Goal: Information Seeking & Learning: Find specific fact

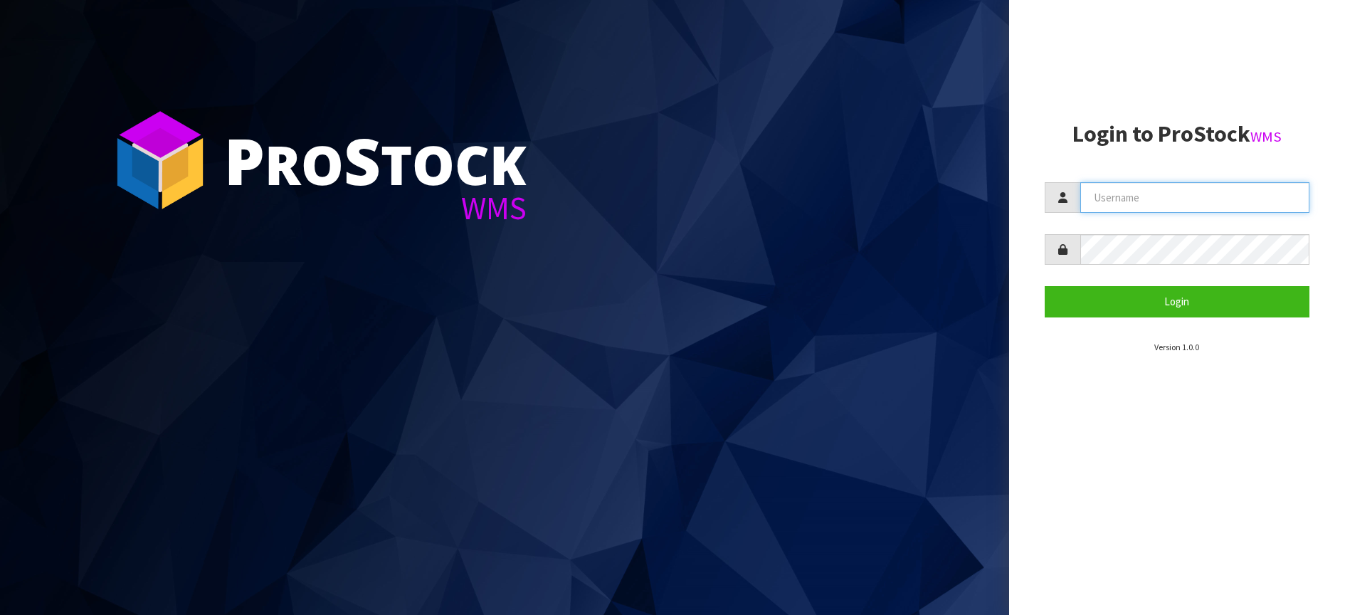
drag, startPoint x: 0, startPoint y: 0, endPoint x: 1123, endPoint y: 193, distance: 1139.8
click at [1123, 193] on input "text" at bounding box center [1195, 197] width 230 height 31
type input "Kitchenaid"
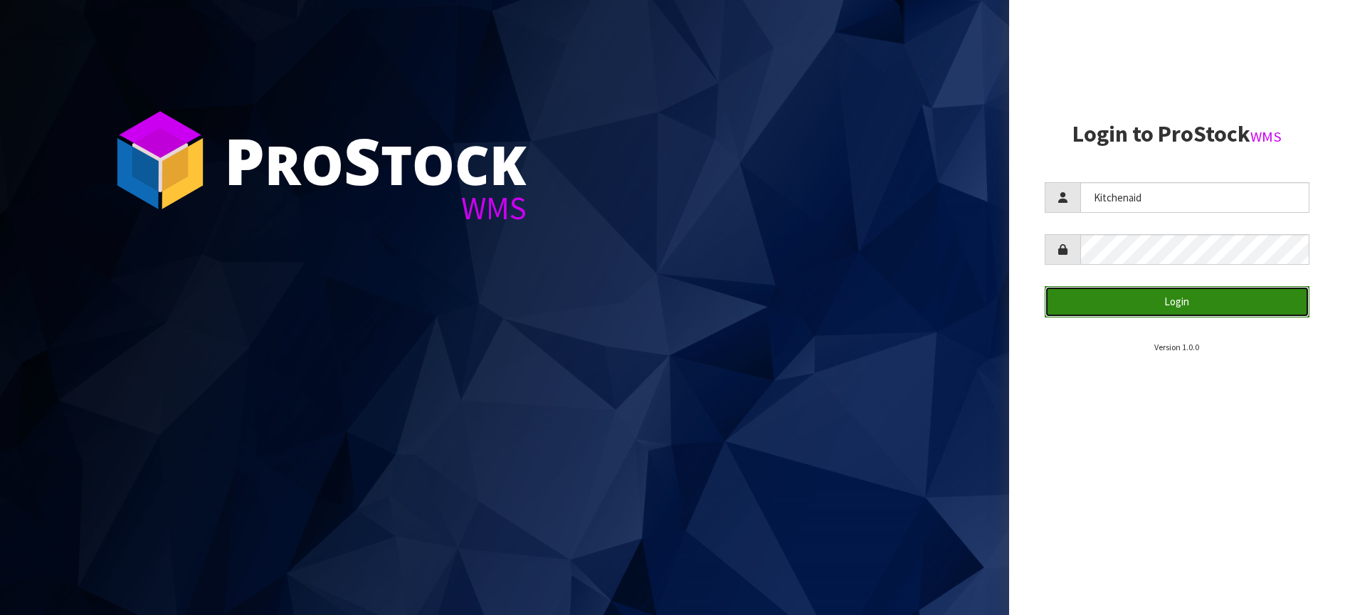
click at [1133, 304] on button "Login" at bounding box center [1176, 301] width 265 height 31
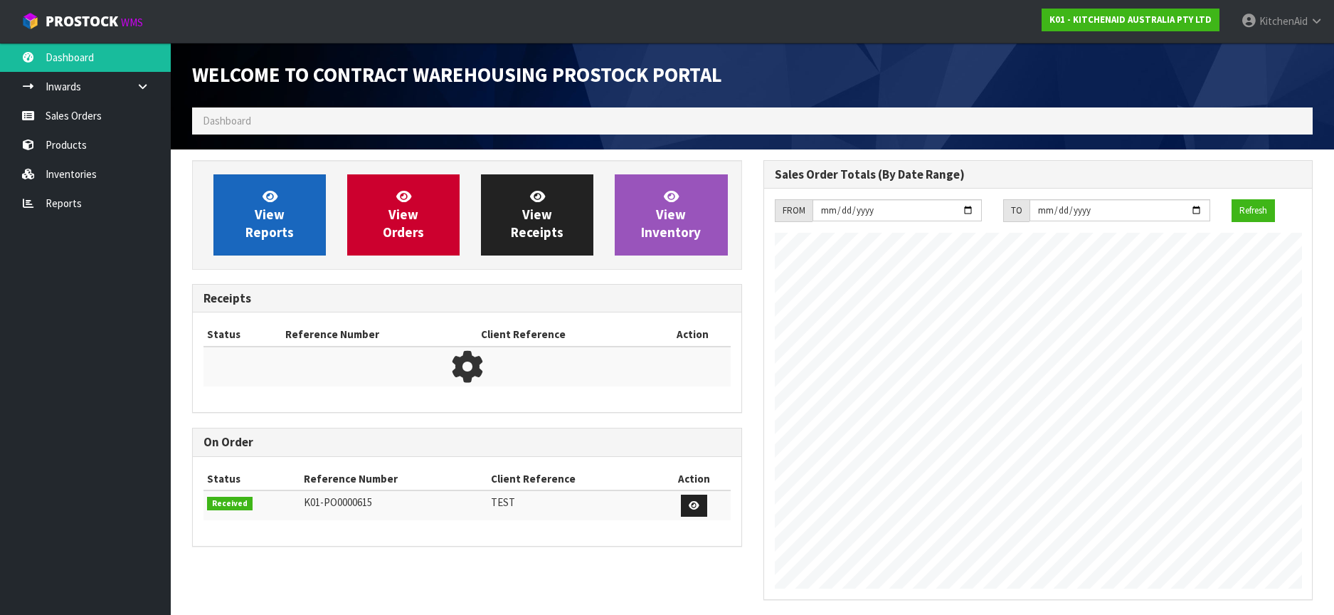
scroll to position [599, 571]
click at [277, 216] on span "View Reports" at bounding box center [269, 214] width 48 height 53
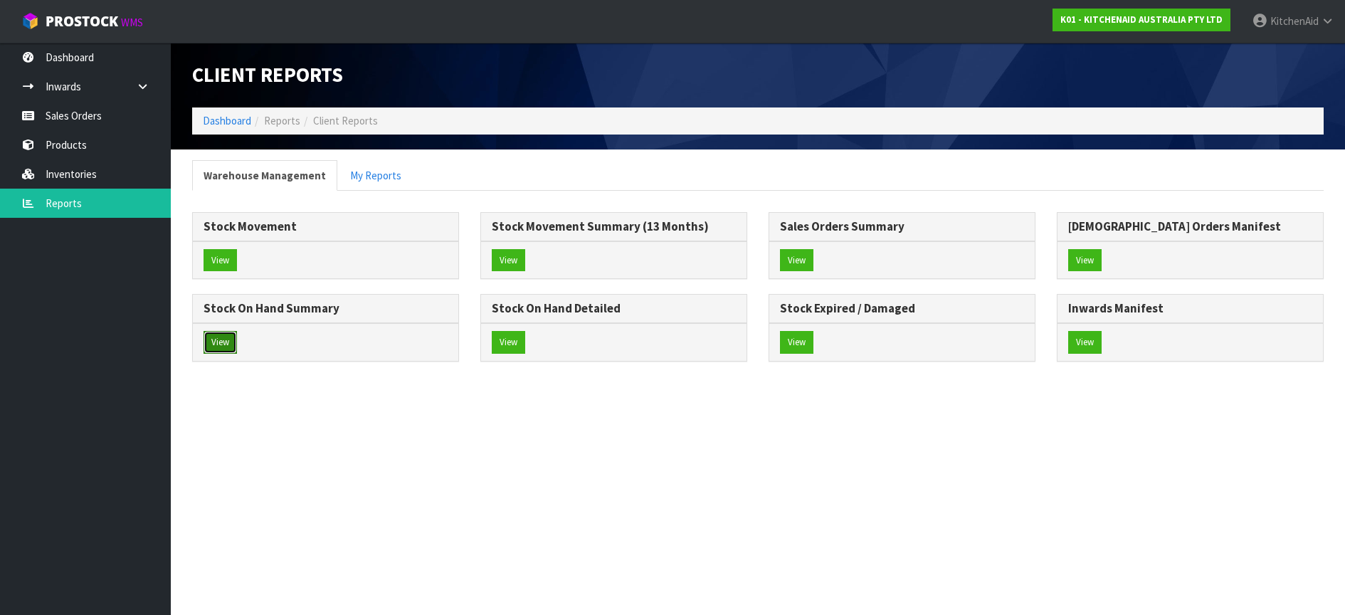
click at [222, 339] on button "View" at bounding box center [219, 342] width 33 height 23
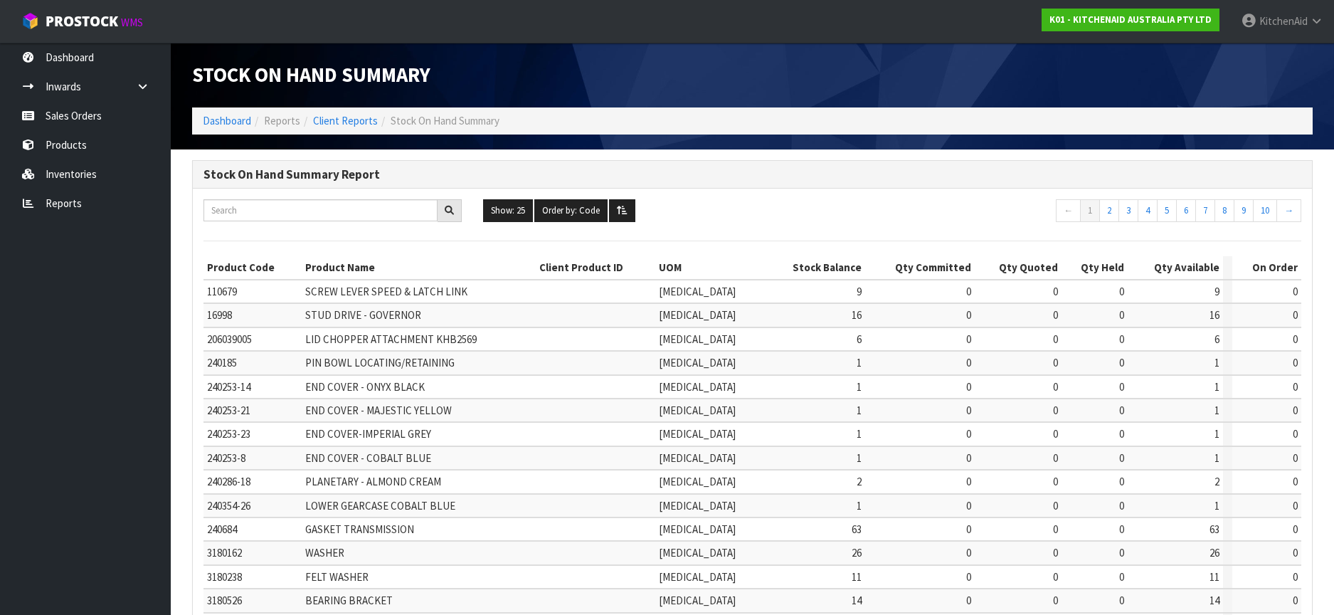
click at [297, 402] on td "240253-21" at bounding box center [252, 409] width 98 height 23
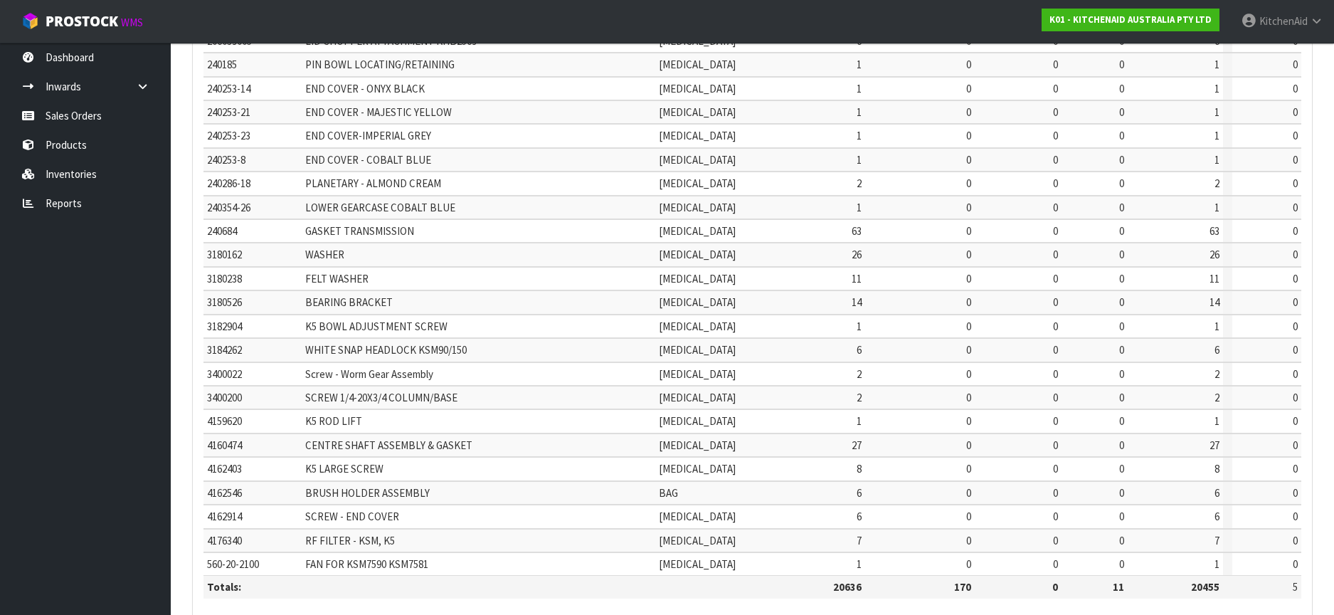
scroll to position [371, 0]
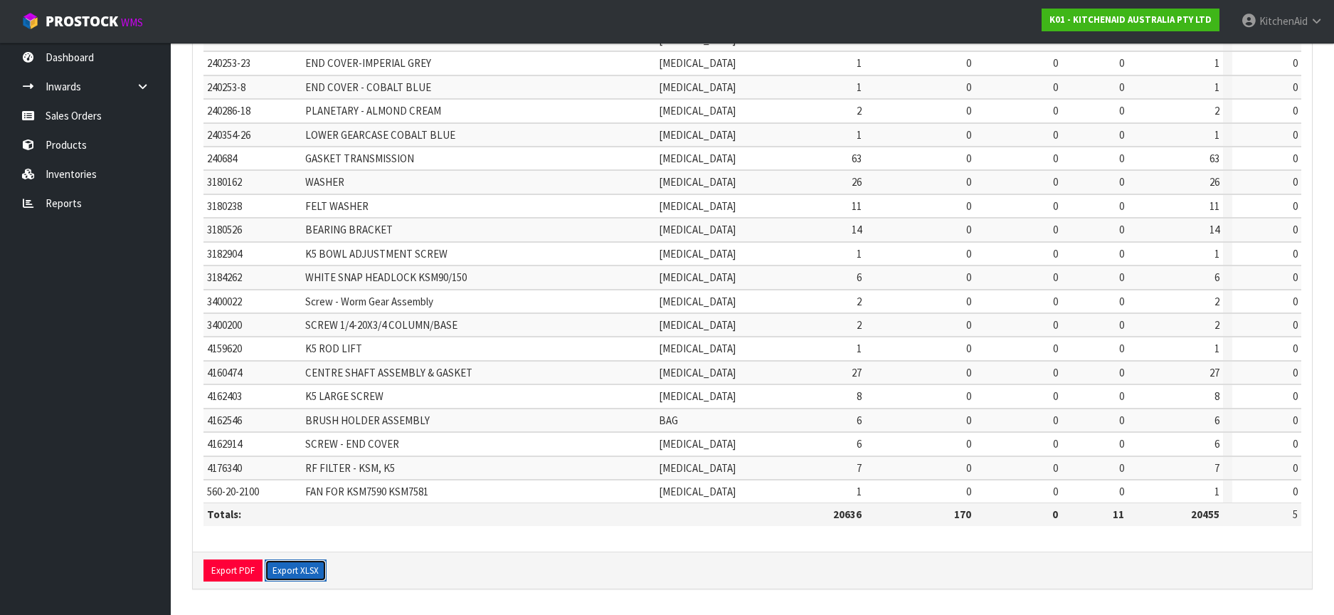
click at [291, 568] on button "Export XLSX" at bounding box center [296, 570] width 62 height 23
click at [69, 142] on link "Products" at bounding box center [85, 144] width 171 height 29
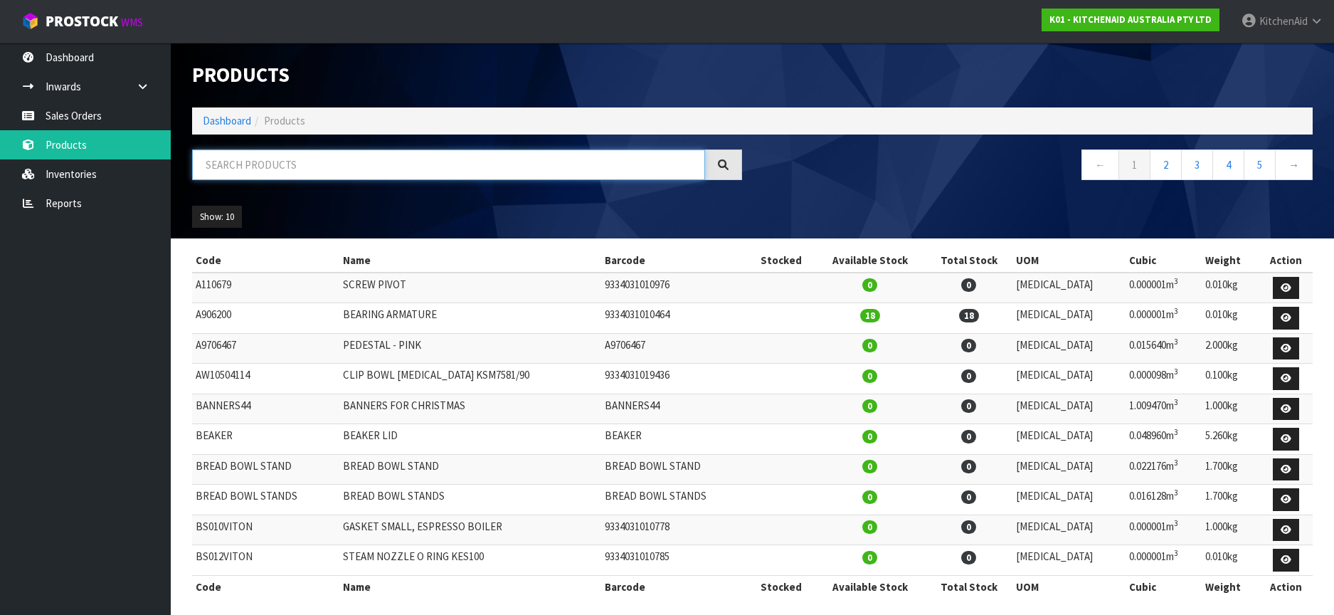
click at [231, 164] on input "text" at bounding box center [448, 164] width 513 height 31
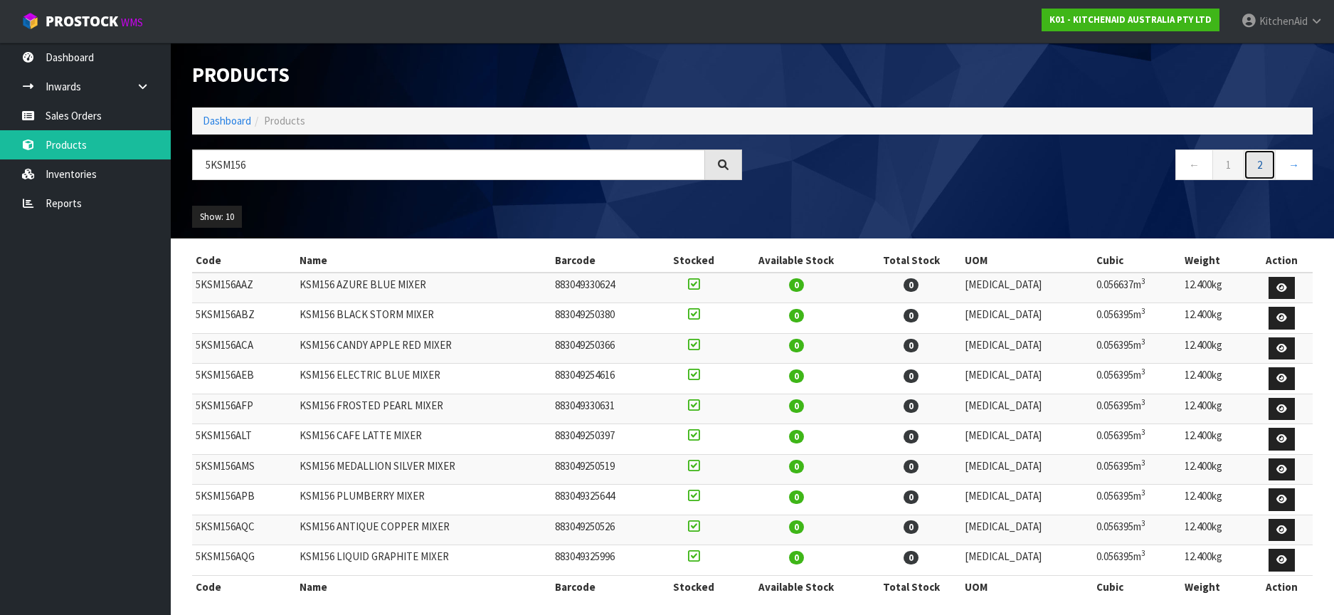
click at [1254, 166] on link "2" at bounding box center [1260, 164] width 32 height 31
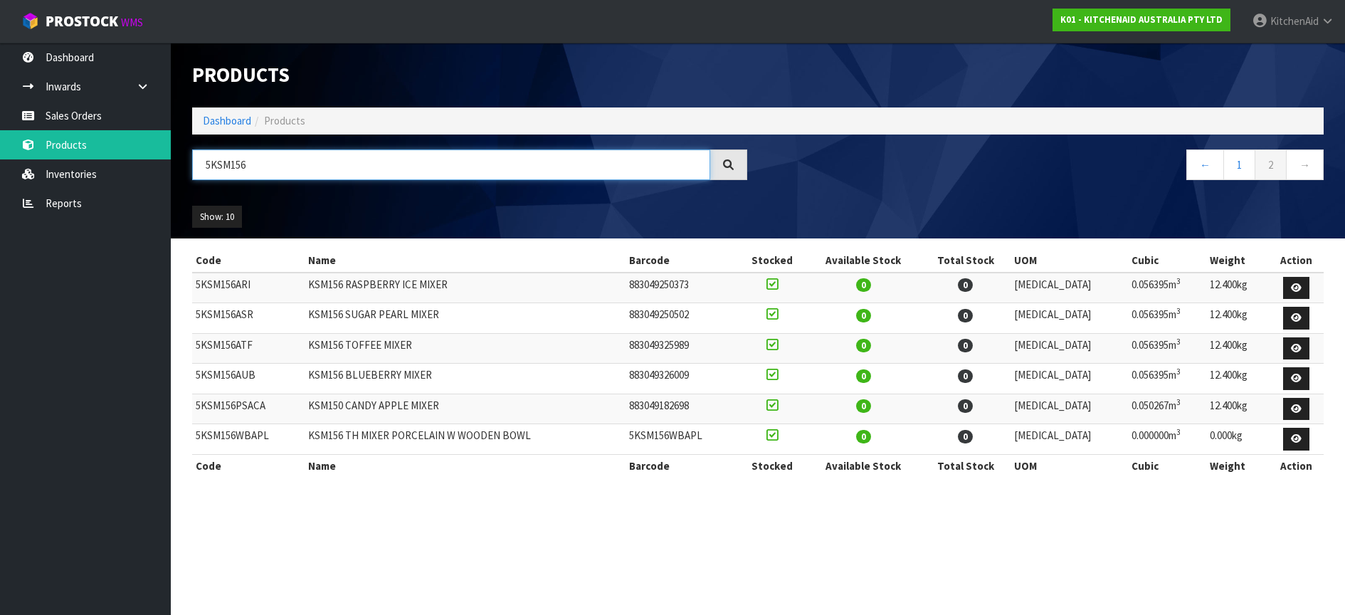
click at [229, 166] on input "5KSM156" at bounding box center [451, 164] width 518 height 31
paste input "FC3516AER"
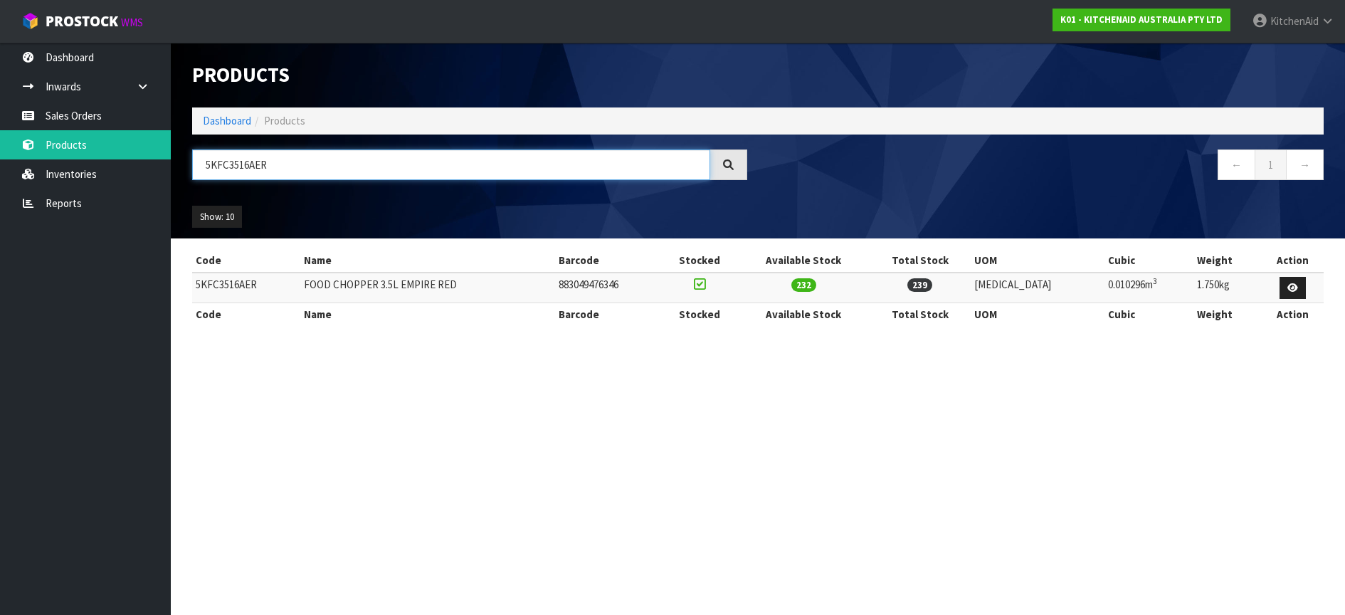
click at [232, 169] on input "5KFC3516AER" at bounding box center [451, 164] width 518 height 31
paste input "MT4109ABM"
click at [237, 164] on input "5KMT4109ABM" at bounding box center [451, 164] width 518 height 31
click at [237, 163] on input "5KMT4109ABM" at bounding box center [451, 164] width 518 height 31
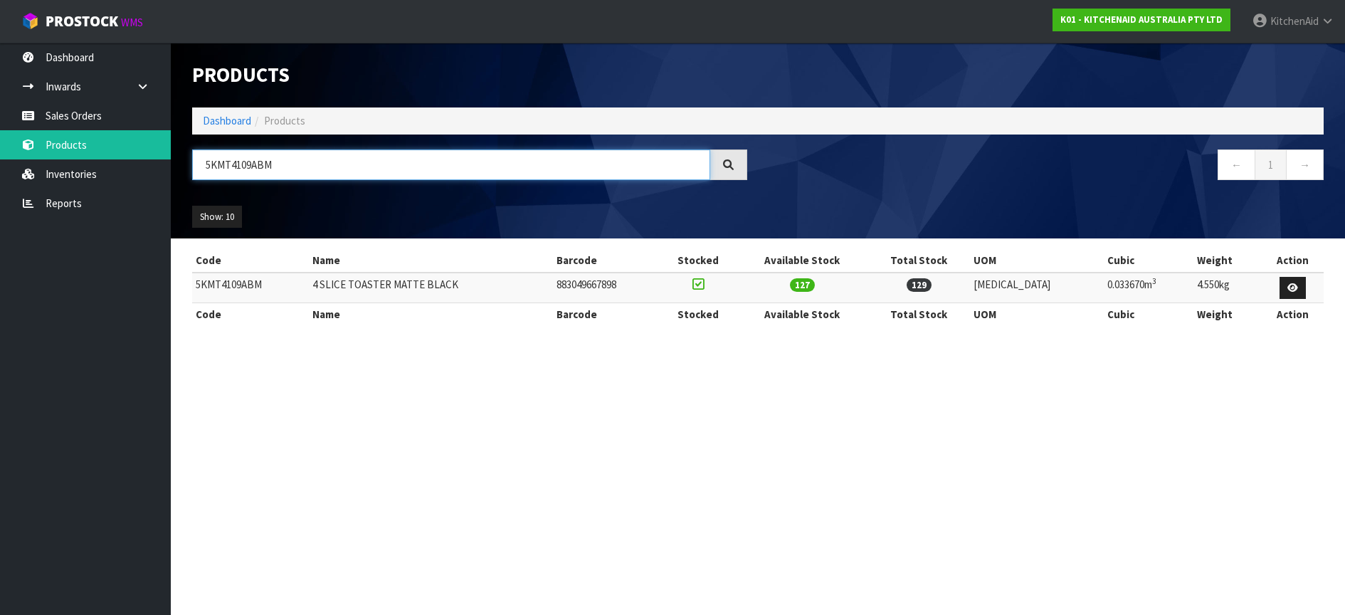
paste input "SX"
click at [235, 168] on input "5KMT4109ASX" at bounding box center [451, 164] width 518 height 31
paste input "FC0516AAC"
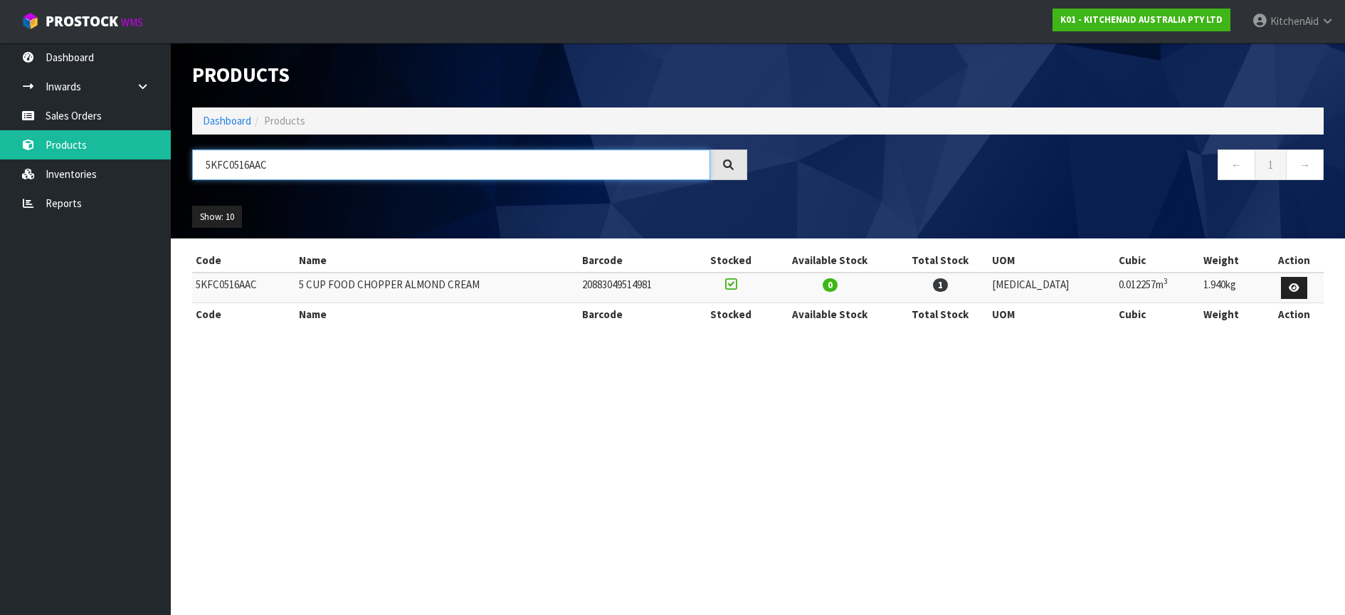
click at [233, 167] on input "5KFC0516AAC" at bounding box center [451, 164] width 518 height 31
paste input "HM926ACU"
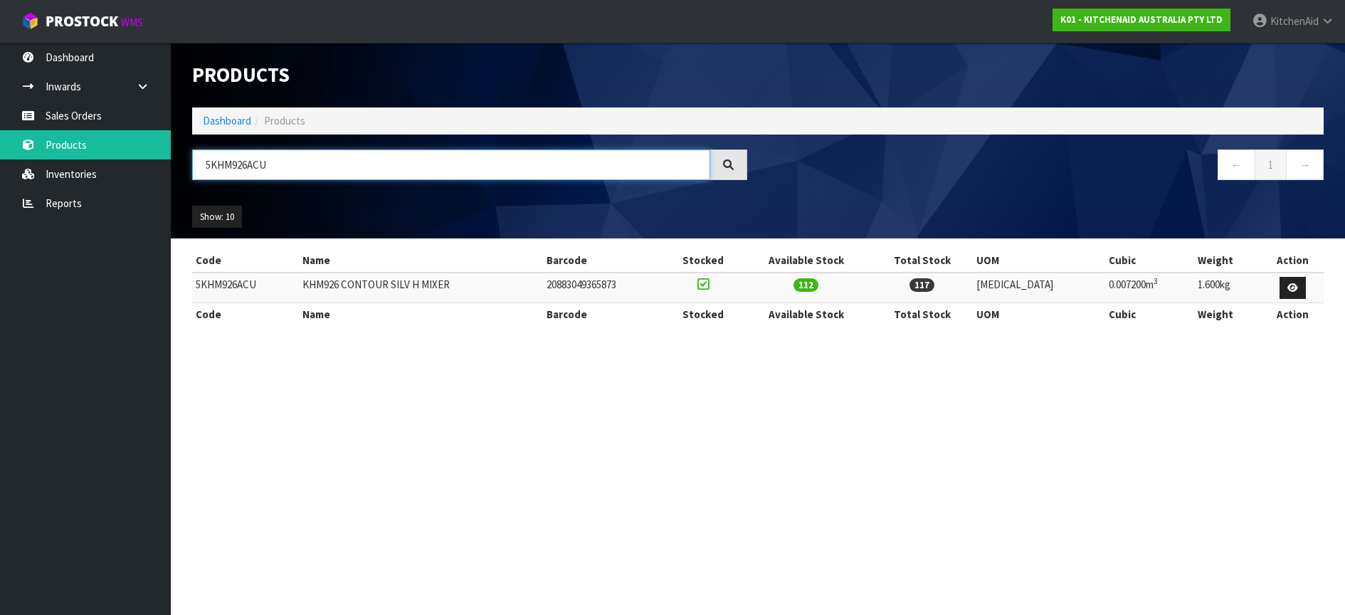
click at [226, 169] on input "5KHM926ACU" at bounding box center [451, 164] width 518 height 31
paste input "OB"
click at [218, 158] on input "5KHM926AOB" at bounding box center [451, 164] width 518 height 31
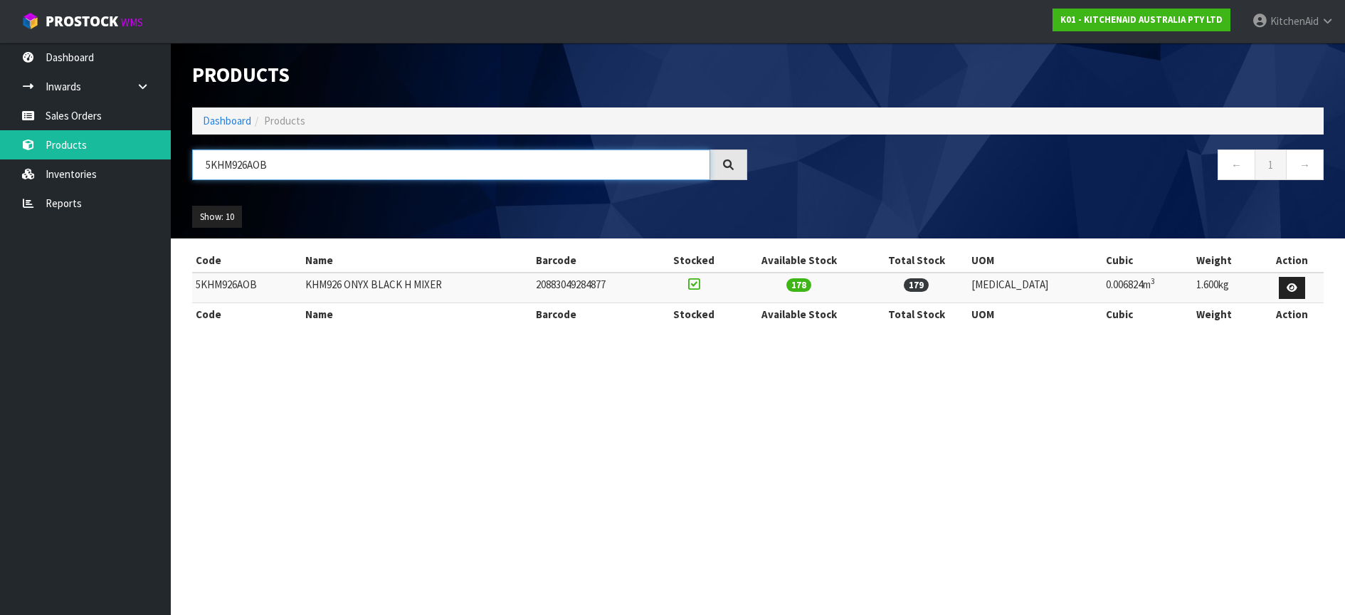
paste input "SM70SHXAAC"
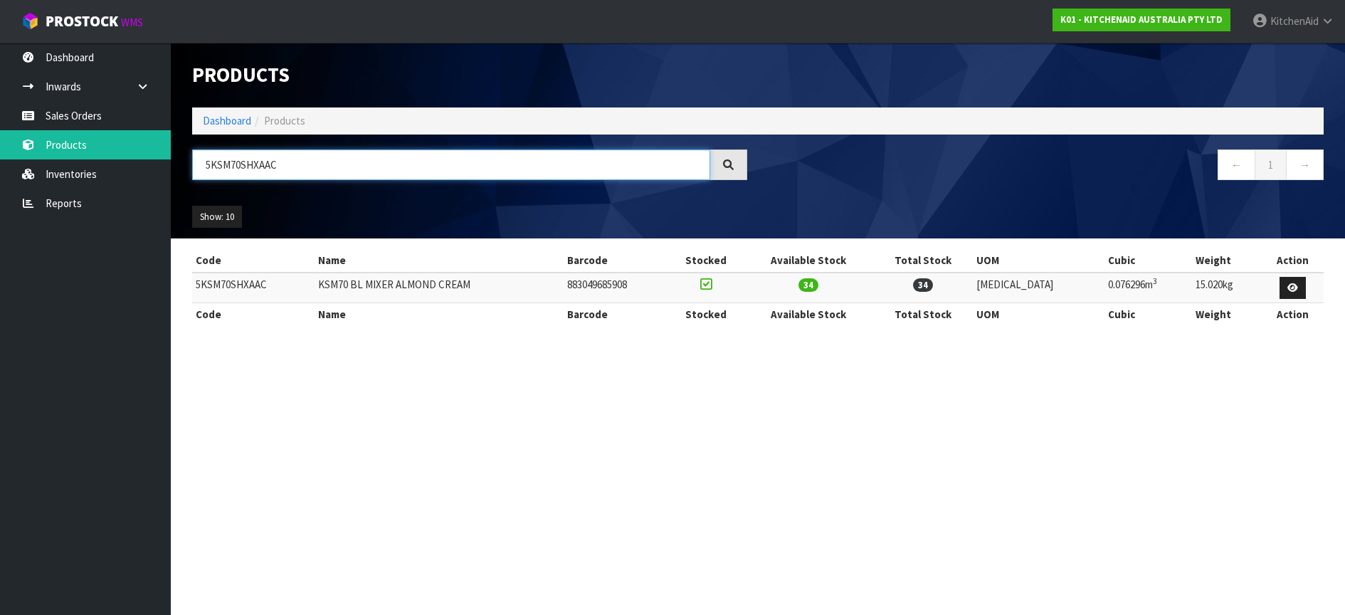
click at [231, 168] on input "5KSM70SHXAAC" at bounding box center [451, 164] width 518 height 31
paste input "2CB5BGS"
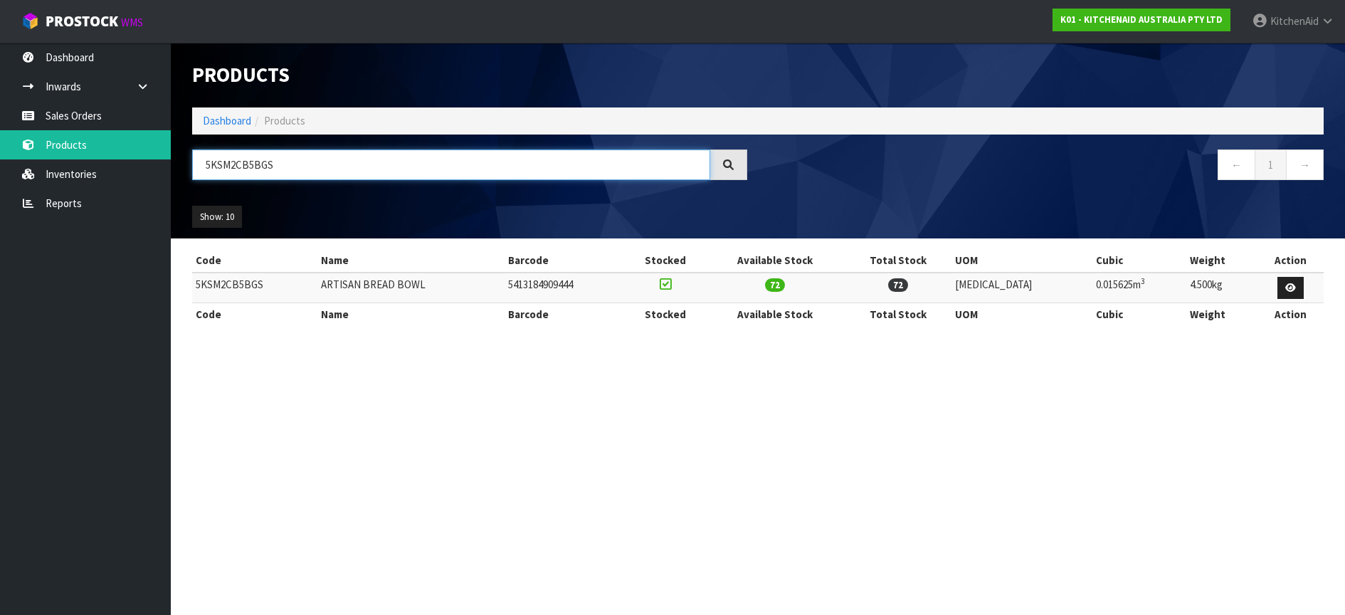
click at [220, 159] on input "5KSM2CB5BGS" at bounding box center [451, 164] width 518 height 31
paste input "180WSAEG"
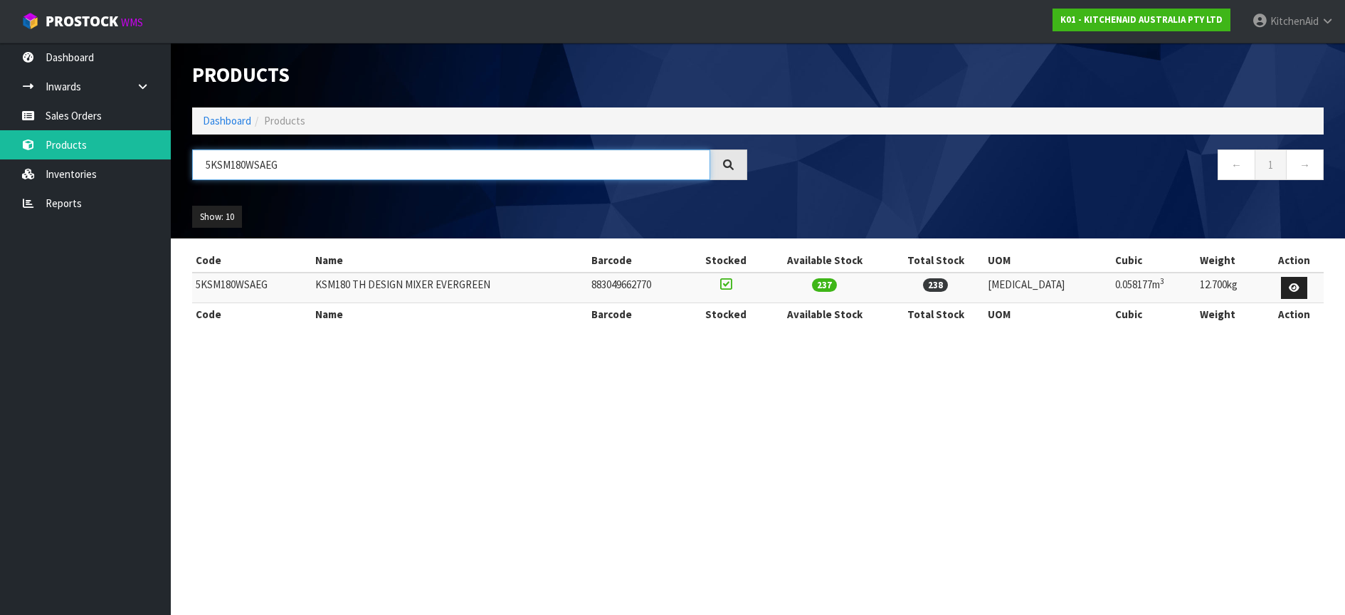
click at [221, 167] on input "5KSM180WSAEG" at bounding box center [451, 164] width 518 height 31
paste input "JE"
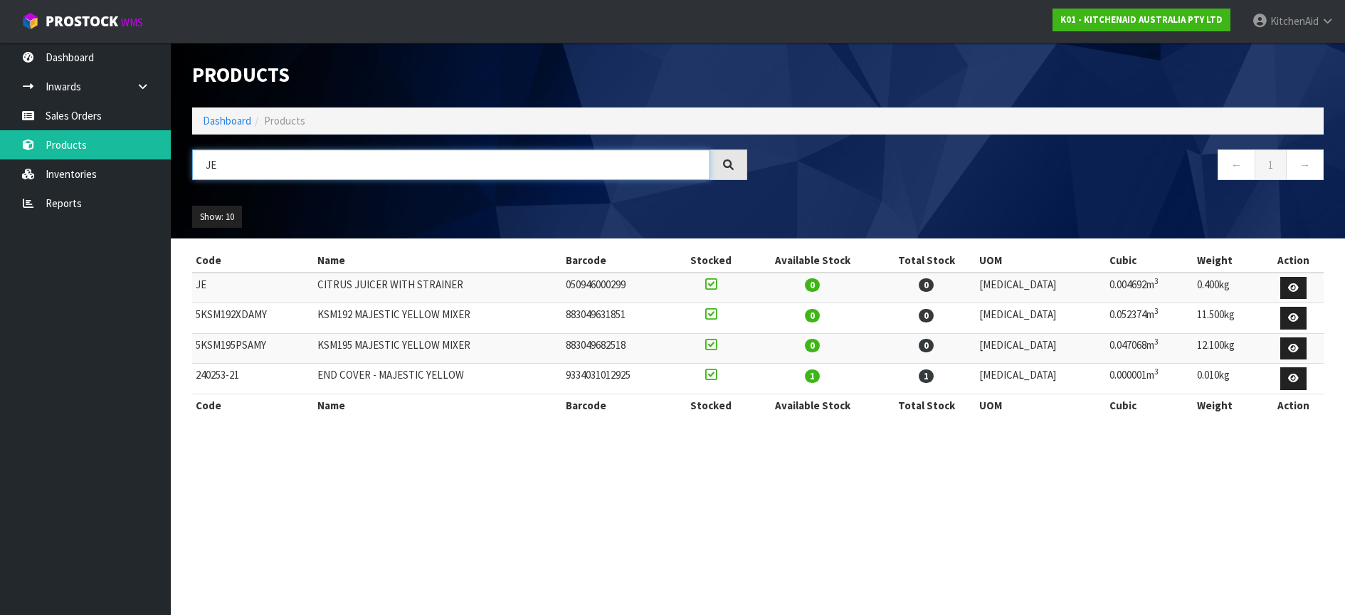
click at [213, 171] on input "JE" at bounding box center [451, 164] width 518 height 31
paste input "5KRBC12A"
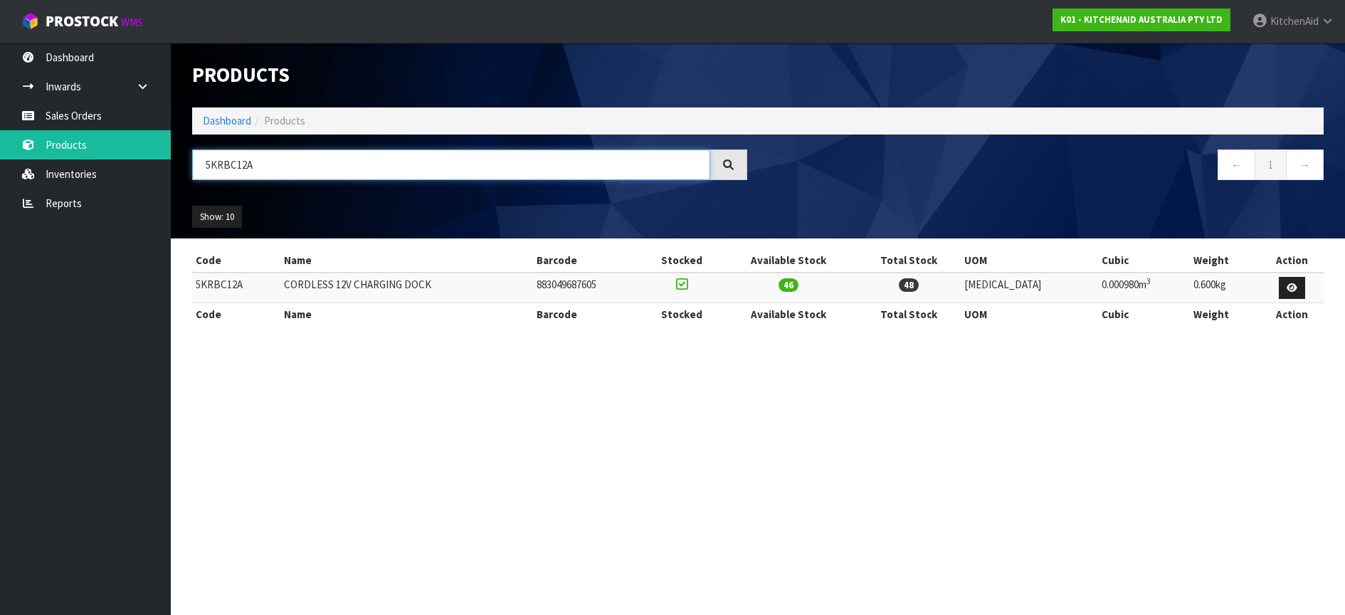
click at [224, 174] on input "5KRBC12A" at bounding box center [451, 164] width 518 height 31
paste input "HBRV00ABM"
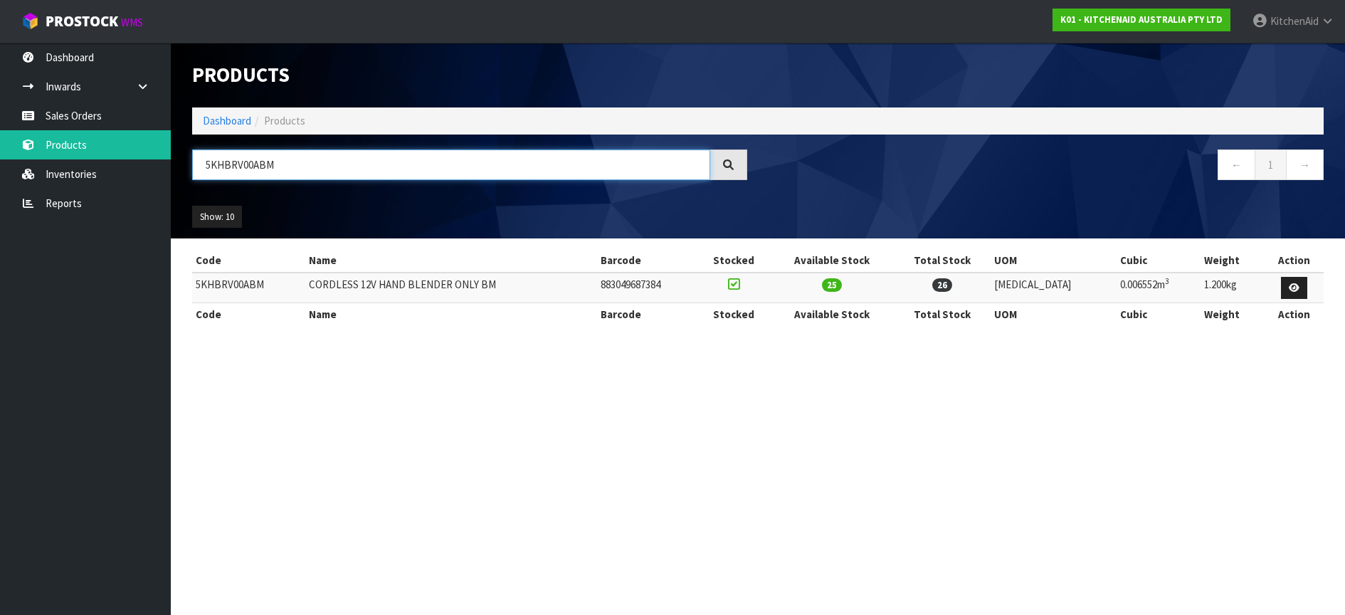
click at [238, 166] on input "5KHBRV00ABM" at bounding box center [451, 164] width 518 height 31
paste input "KG"
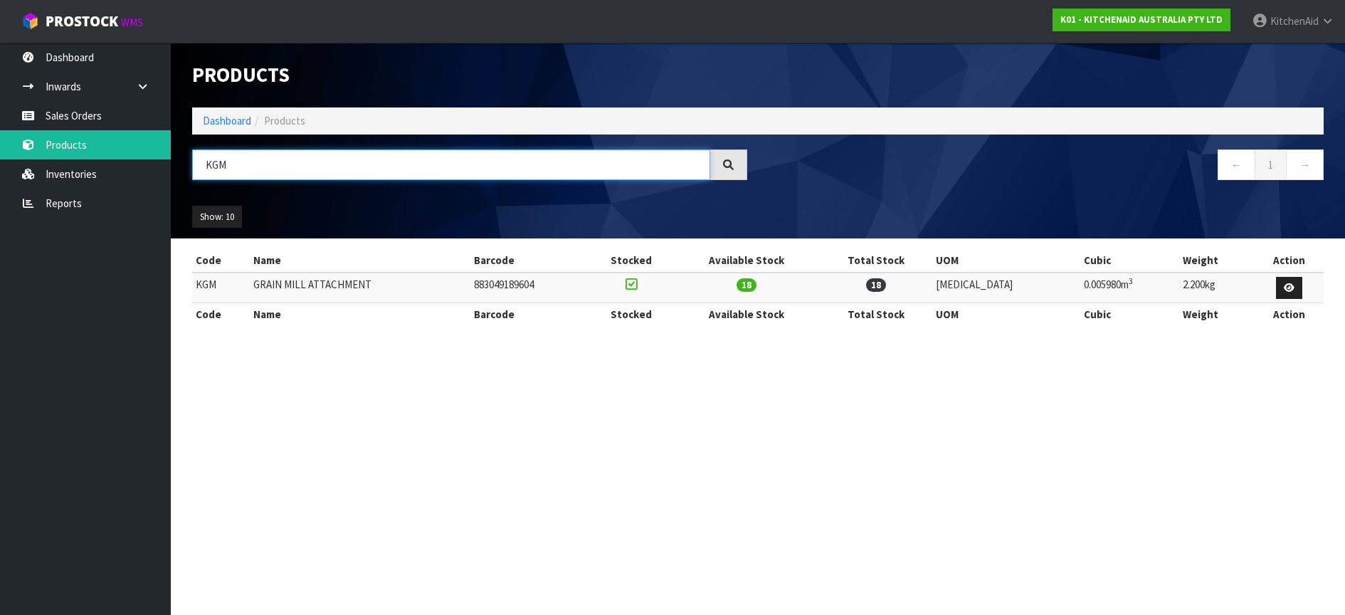
click at [221, 159] on input "KGM" at bounding box center [451, 164] width 518 height 31
paste input "5KSMIC"
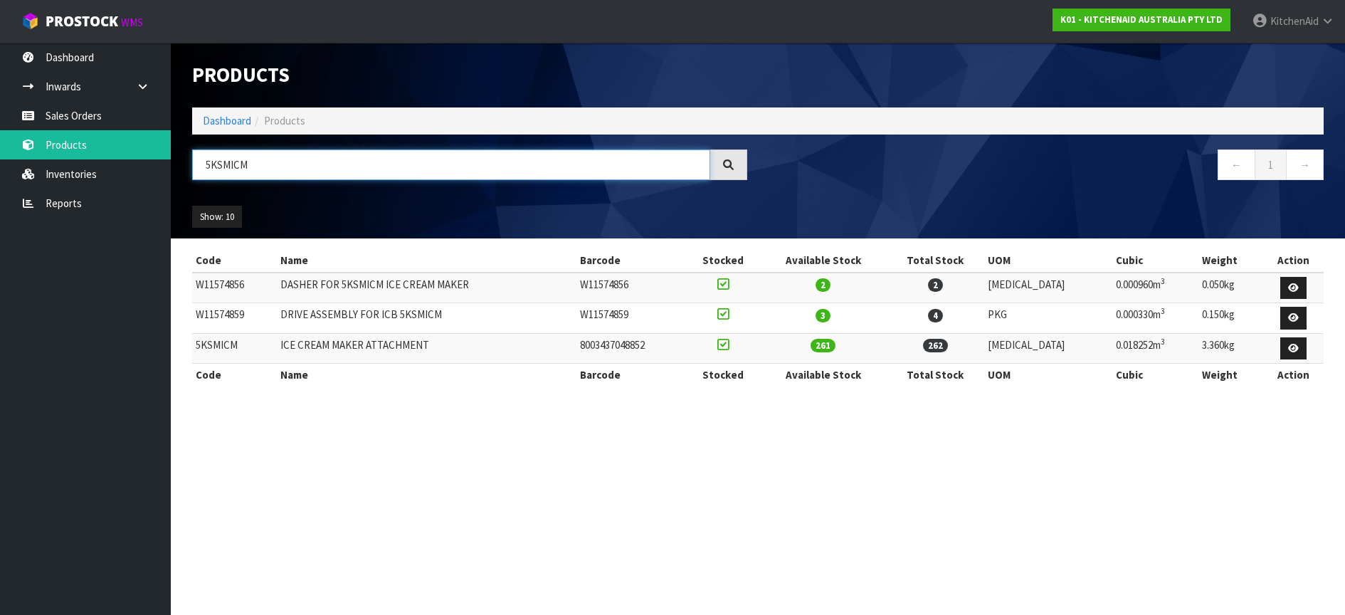
click at [213, 164] on input "5KSMICM" at bounding box center [451, 164] width 518 height 31
paste input "EK1701ASX"
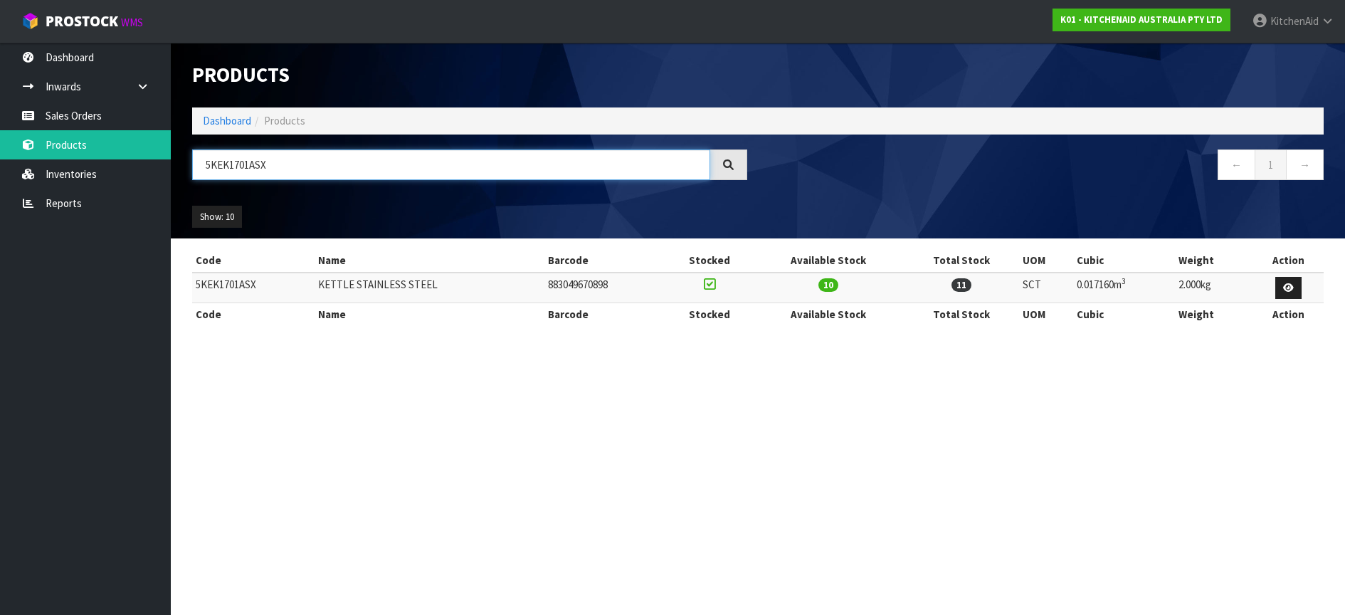
click at [218, 162] on input "5KEK1701ASX" at bounding box center [451, 164] width 518 height 31
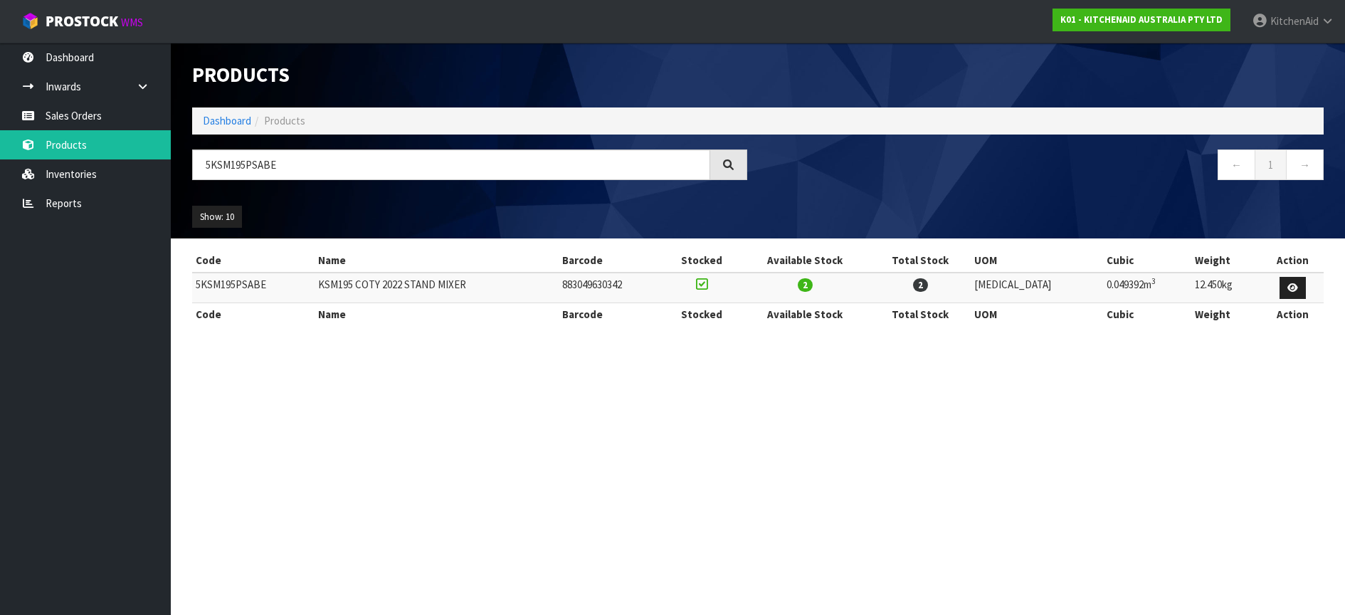
click at [234, 284] on td "5KSM195PSABE" at bounding box center [253, 287] width 122 height 31
copy td "5KSM195PSABE"
click at [239, 166] on input "5KSM195PSABE" at bounding box center [451, 164] width 518 height 31
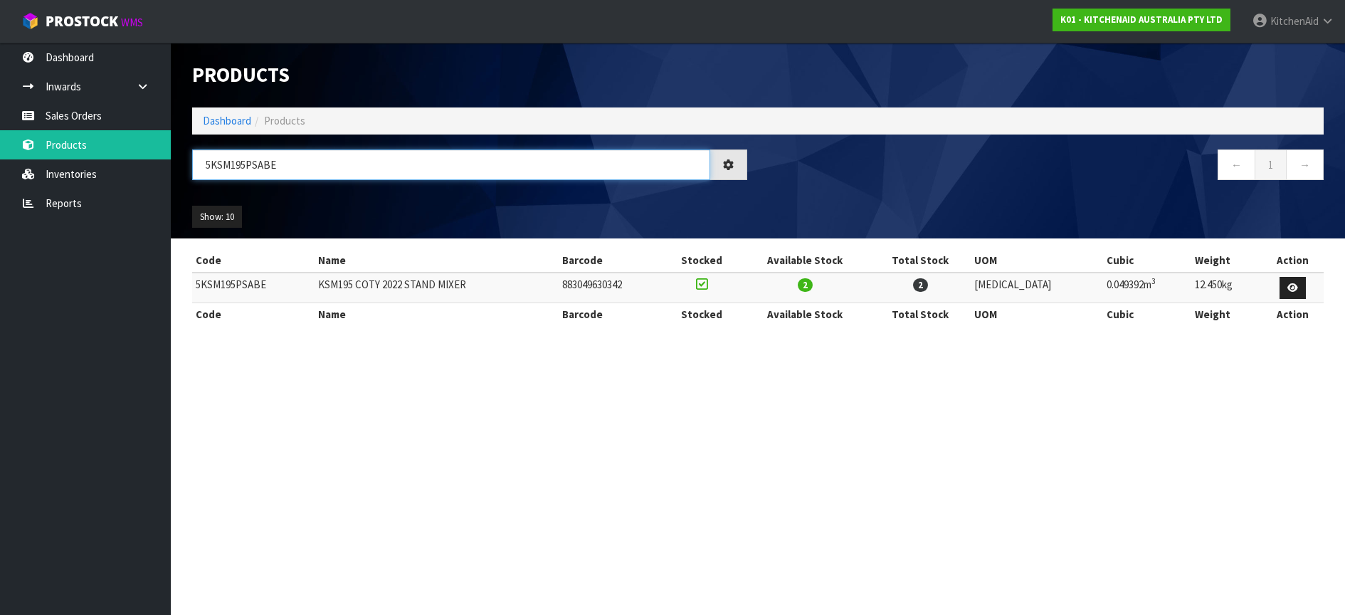
click at [229, 162] on input "5KSM195PSABE" at bounding box center [451, 164] width 518 height 31
click at [242, 168] on input "5KSM195PSABE" at bounding box center [451, 164] width 518 height 31
paste input "EK1701AAC"
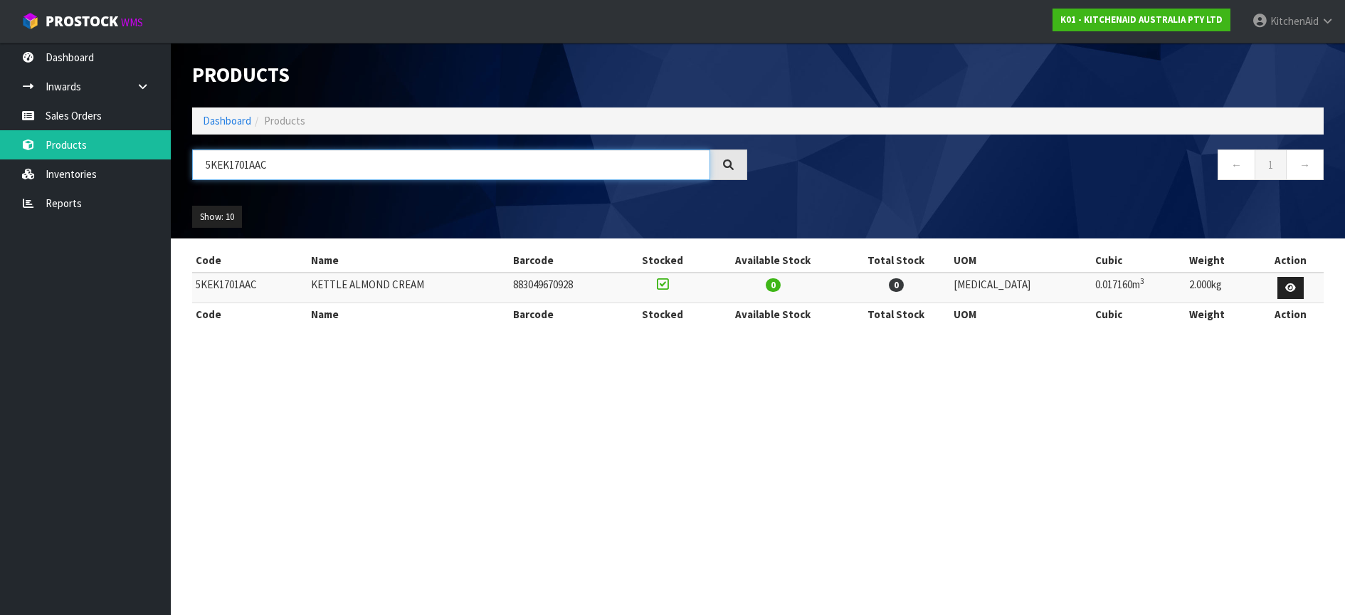
click at [222, 161] on input "5KEK1701AAC" at bounding box center [451, 164] width 518 height 31
paste input "SM5THFBSS"
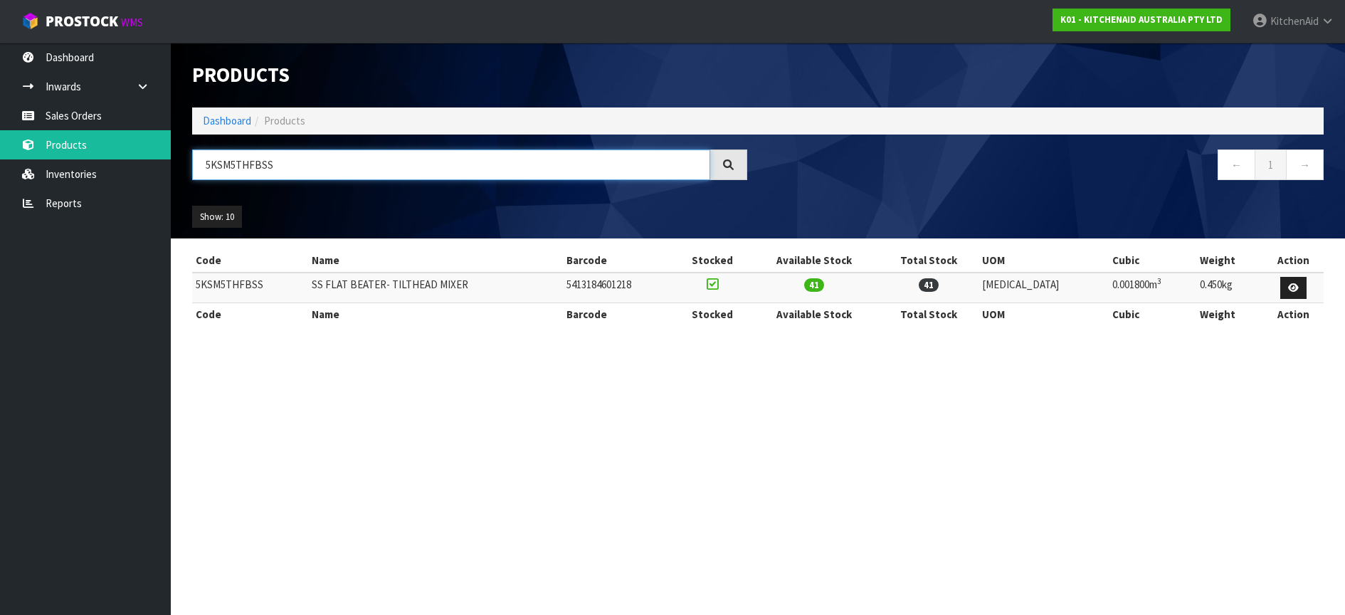
click at [221, 161] on input "5KSM5THFBSS" at bounding box center [451, 164] width 518 height 31
paste input "WWSS"
click at [225, 169] on input "5KSM5THWWSS" at bounding box center [451, 164] width 518 height 31
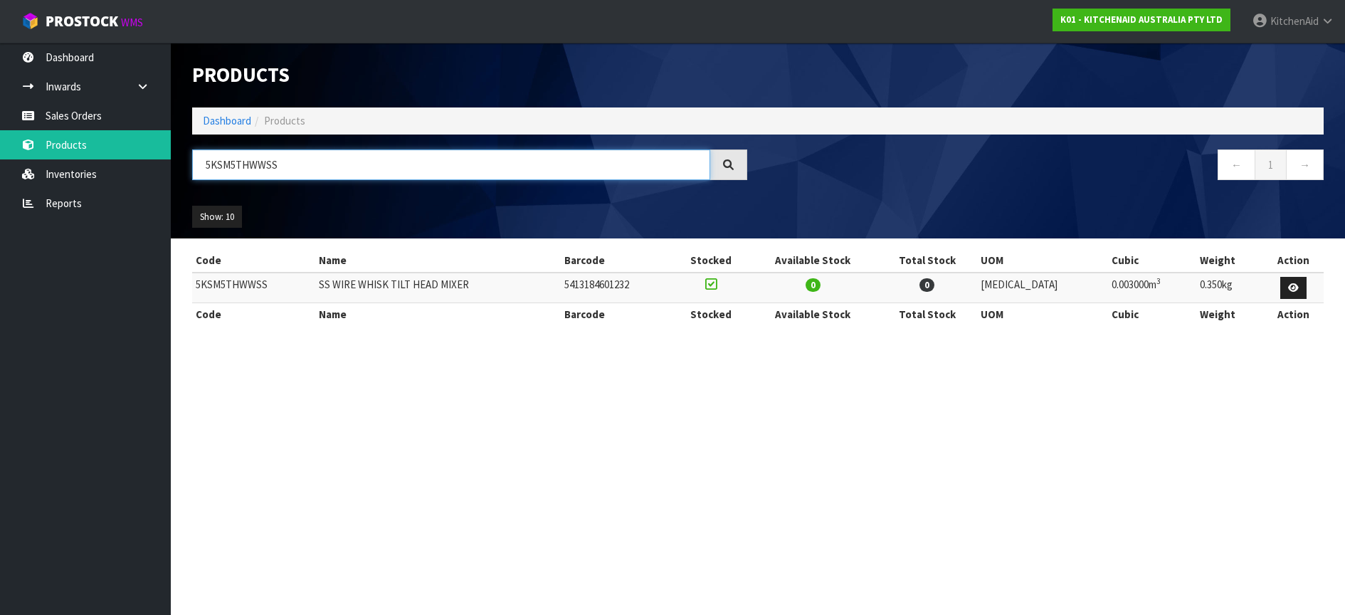
paste input "K5THCB"
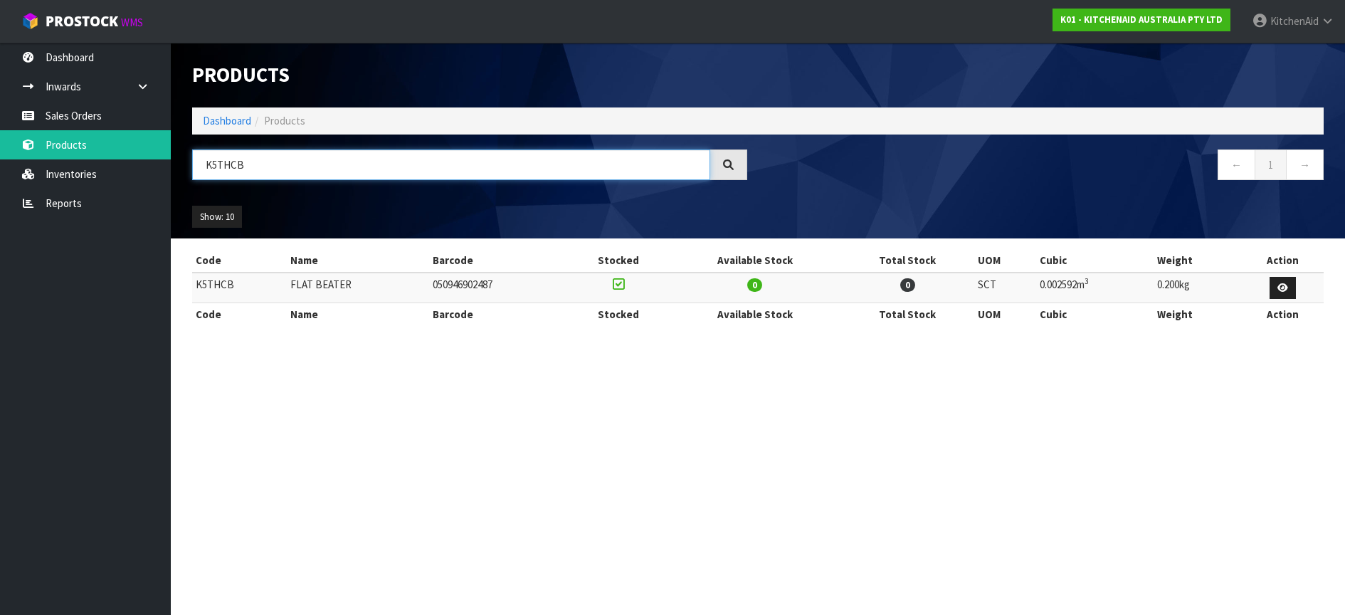
click at [231, 157] on input "K5THCB" at bounding box center [451, 164] width 518 height 31
paste input "SBP"
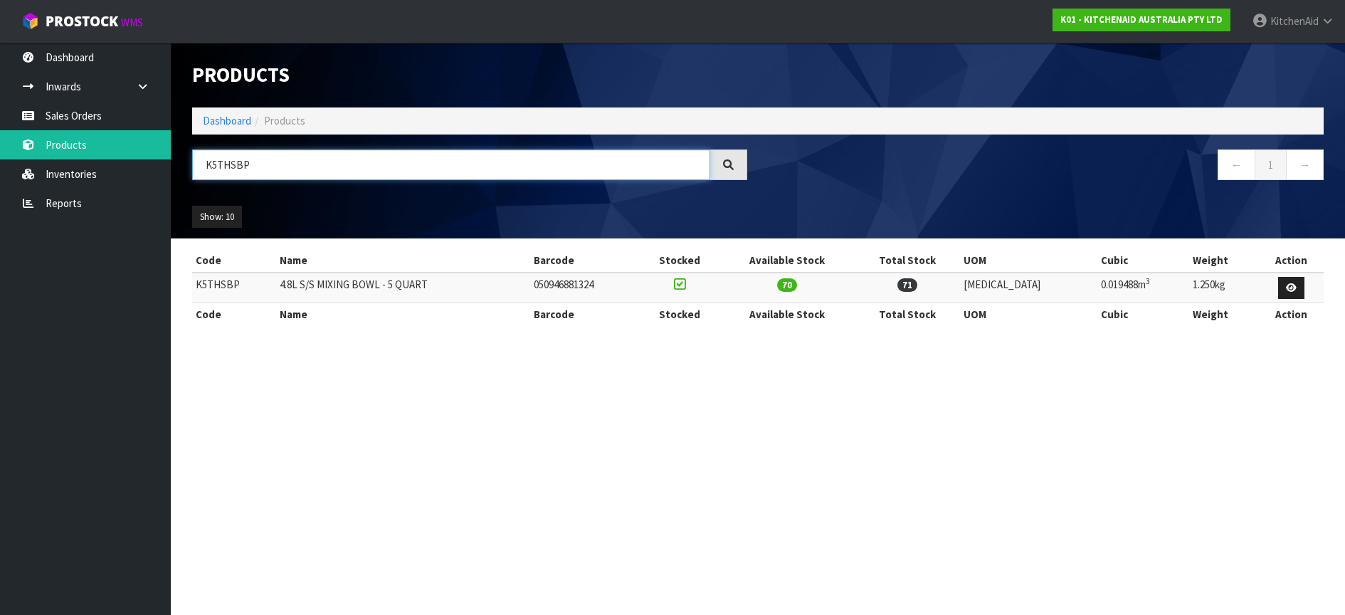
click at [221, 167] on input "K5THSBP" at bounding box center [451, 164] width 518 height 31
paste input "5KSB2040BBB"
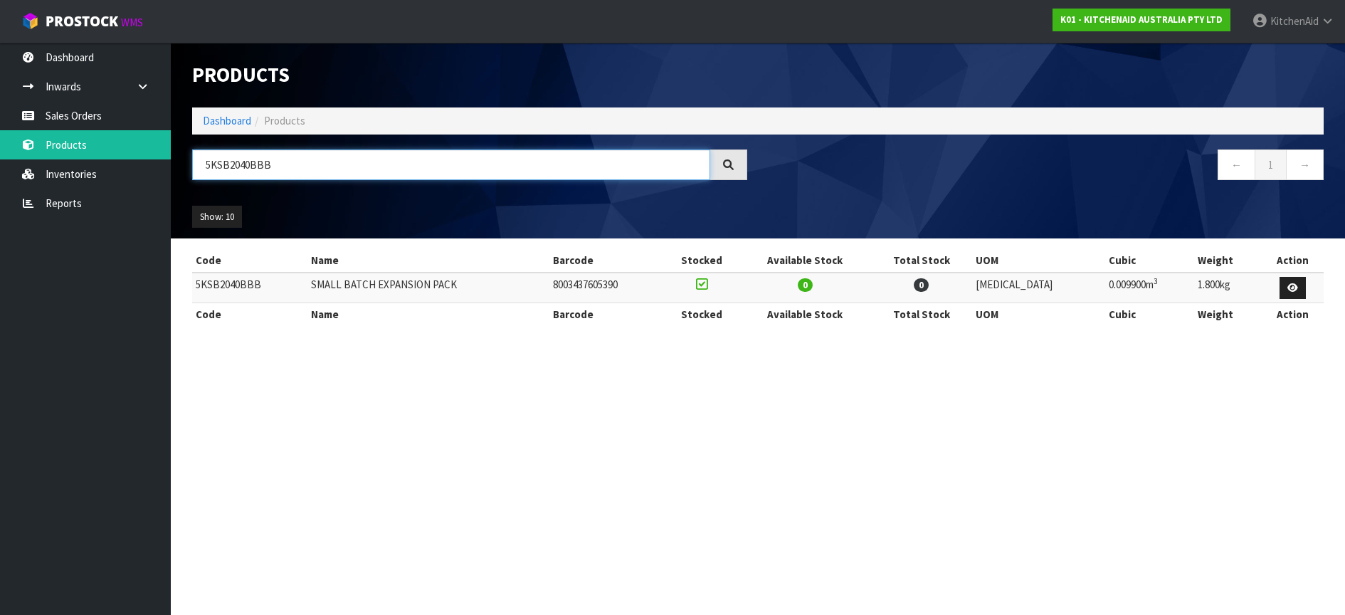
click at [210, 155] on input "5KSB2040BBB" at bounding box center [451, 164] width 518 height 31
paste input "MTHPS"
click at [223, 164] on input "5KSMTHPS" at bounding box center [451, 164] width 518 height 31
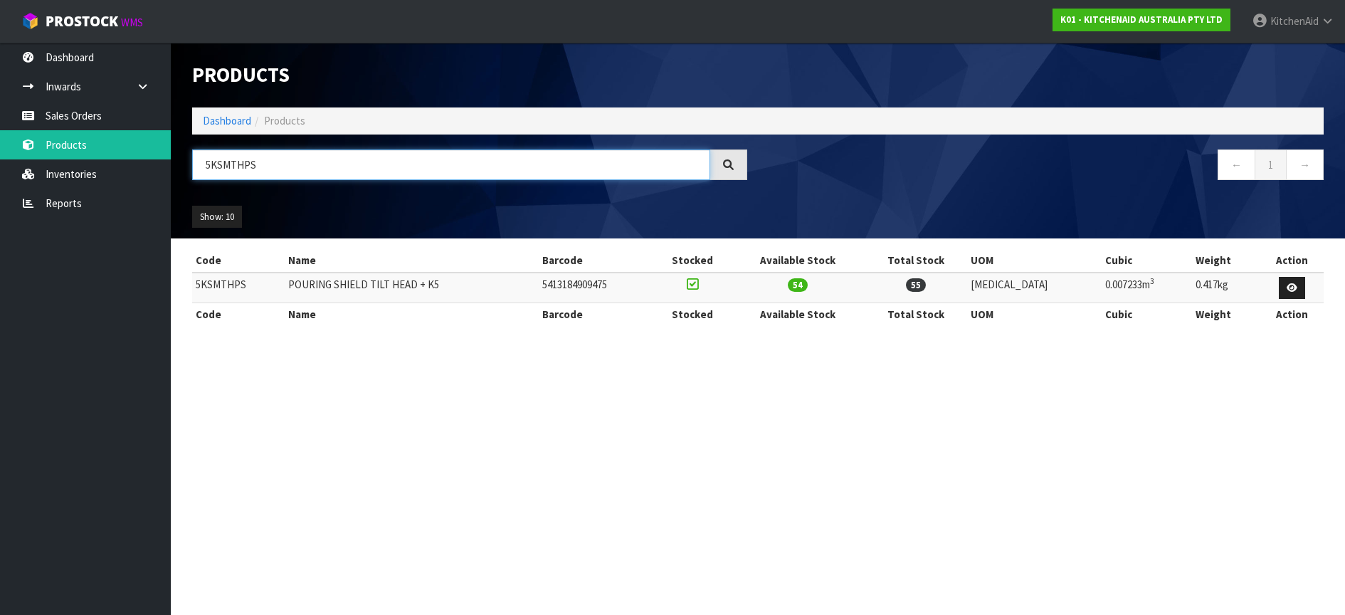
paste input "B70"
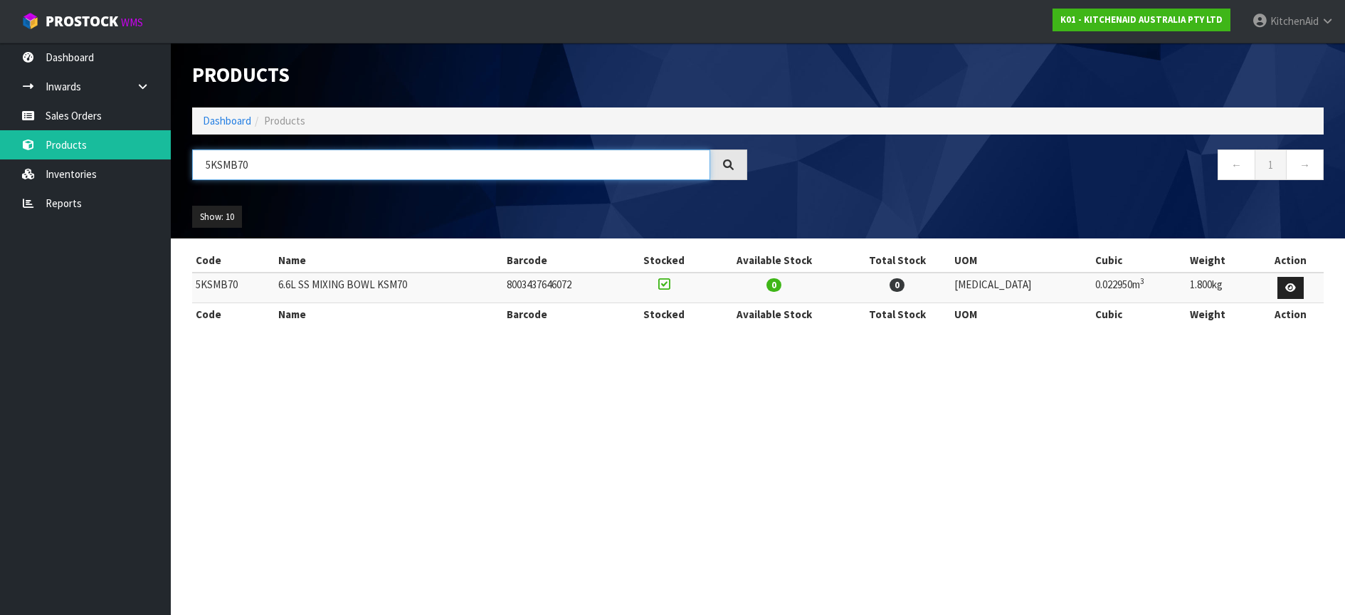
click at [218, 170] on input "5KSMB70" at bounding box center [451, 164] width 518 height 31
paste input "K5THCB"
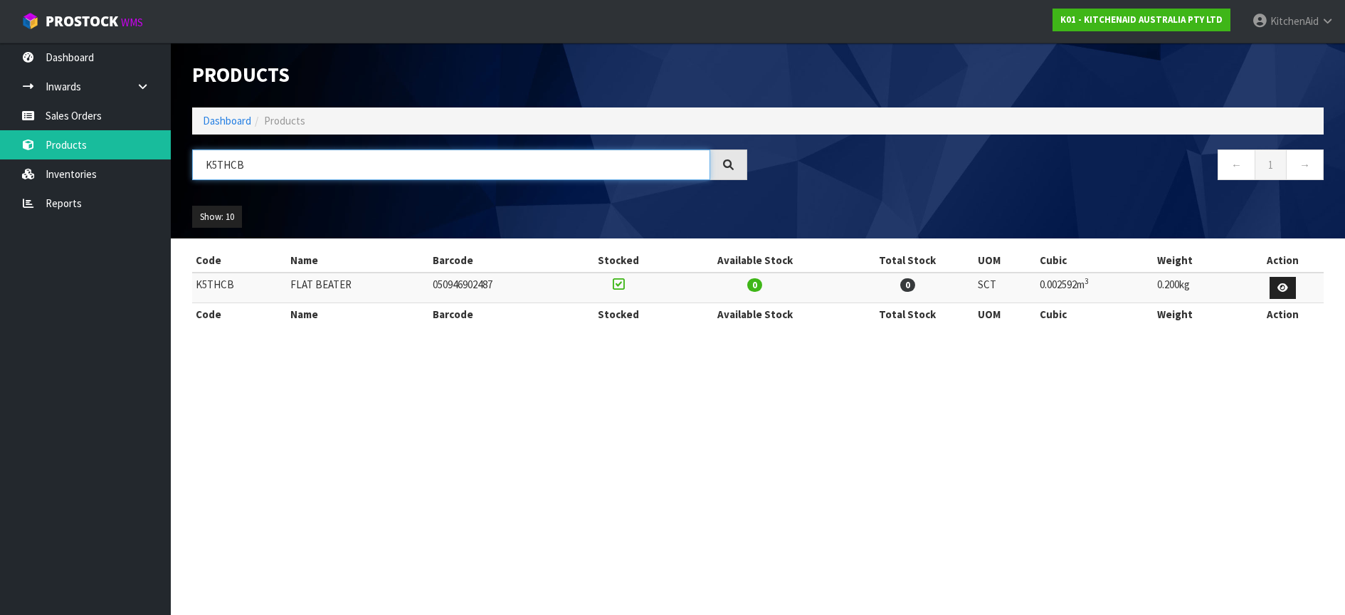
click at [213, 169] on input "K5THCB" at bounding box center [451, 164] width 518 height 31
paste input "5KSM5THFBSS"
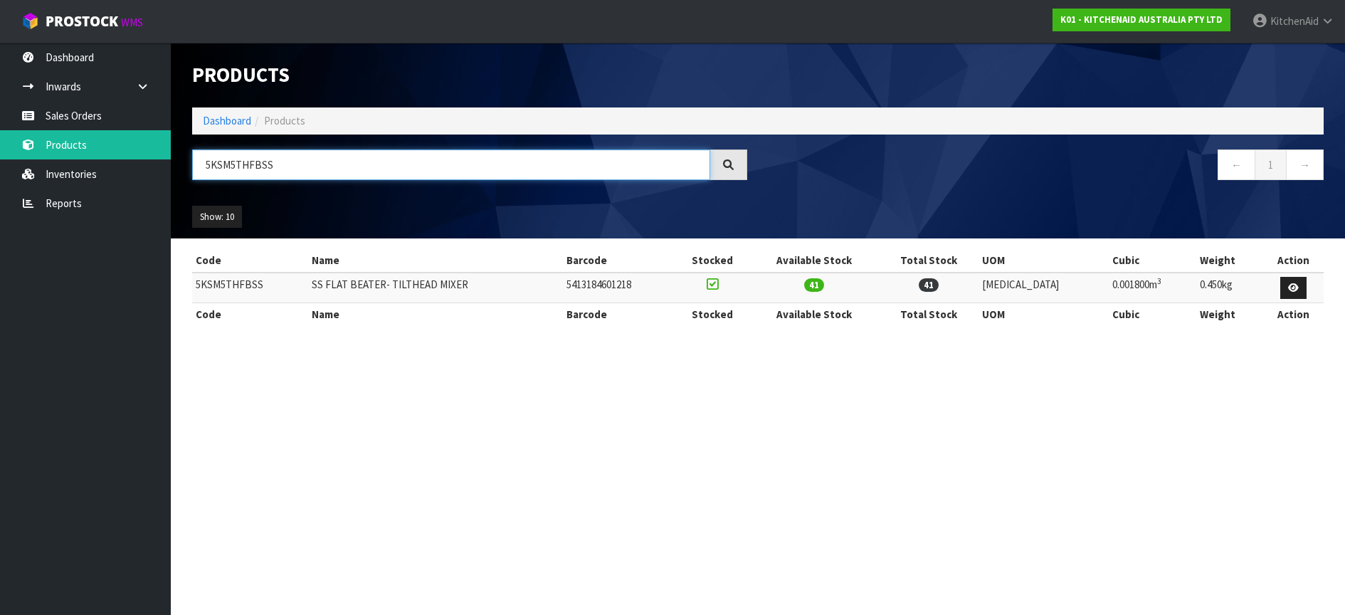
click at [228, 166] on input "5KSM5THFBSS" at bounding box center [451, 164] width 518 height 31
paste input "B2030PJB"
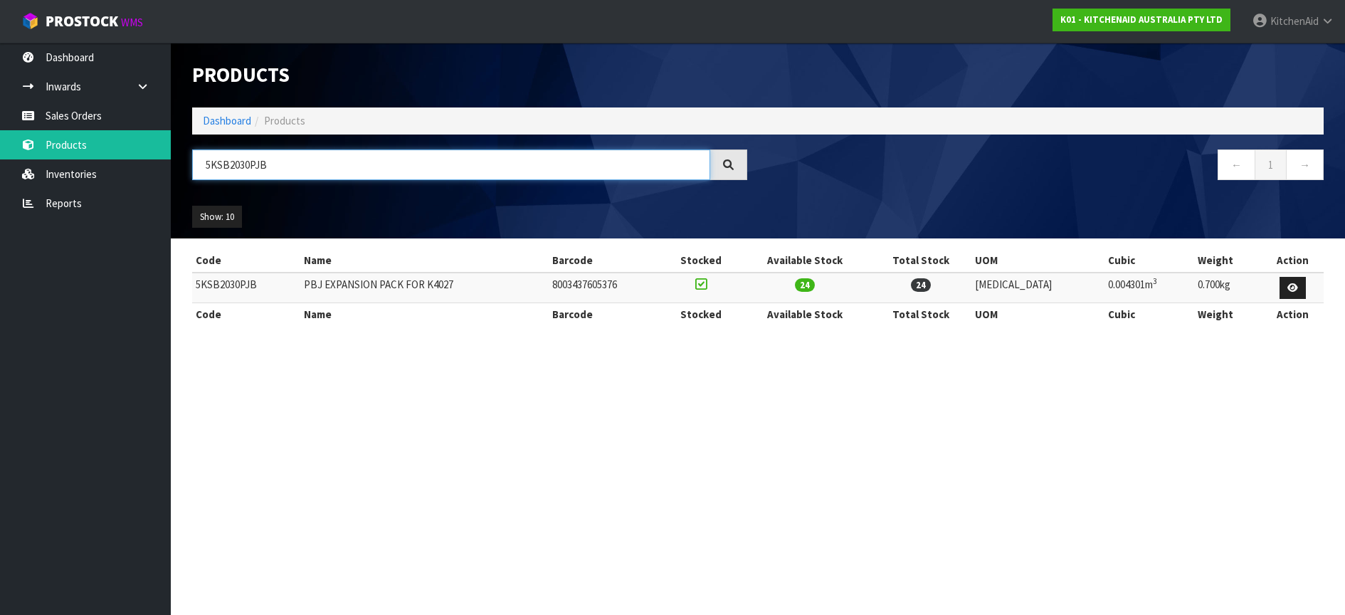
click at [216, 164] on input "5KSB2030PJB" at bounding box center [451, 164] width 518 height 31
paste input "K5THSBP"
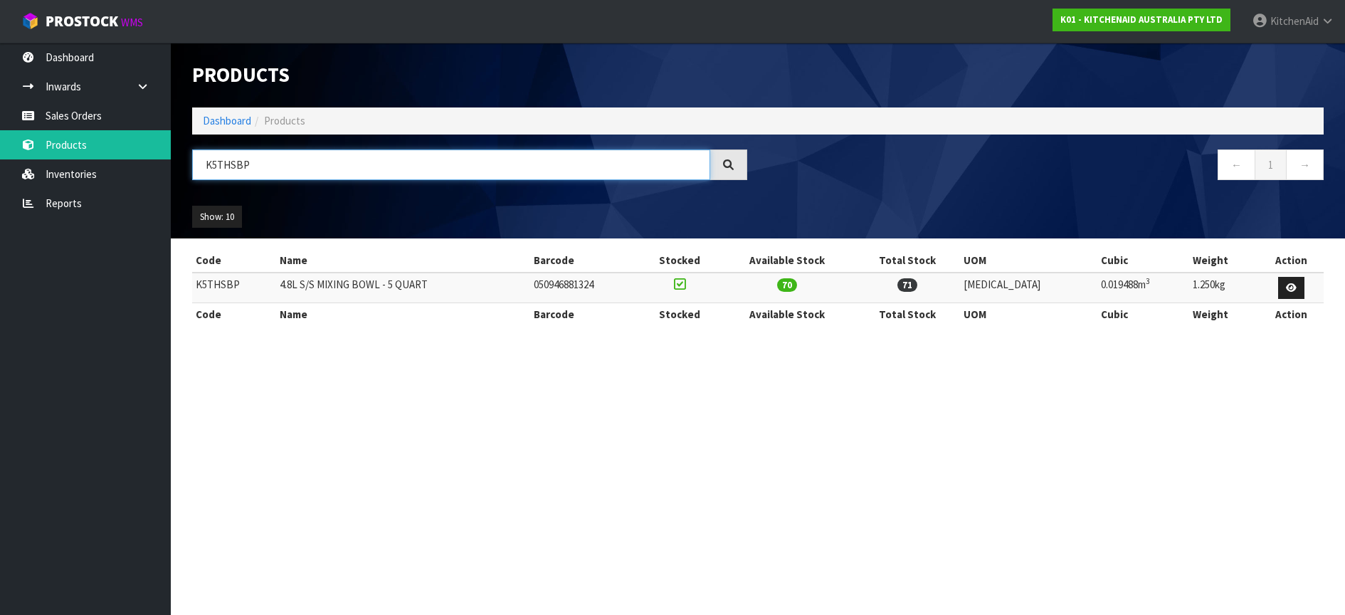
click at [217, 167] on input "K5THSBP" at bounding box center [451, 164] width 518 height 31
paste input "5KEK1701APL"
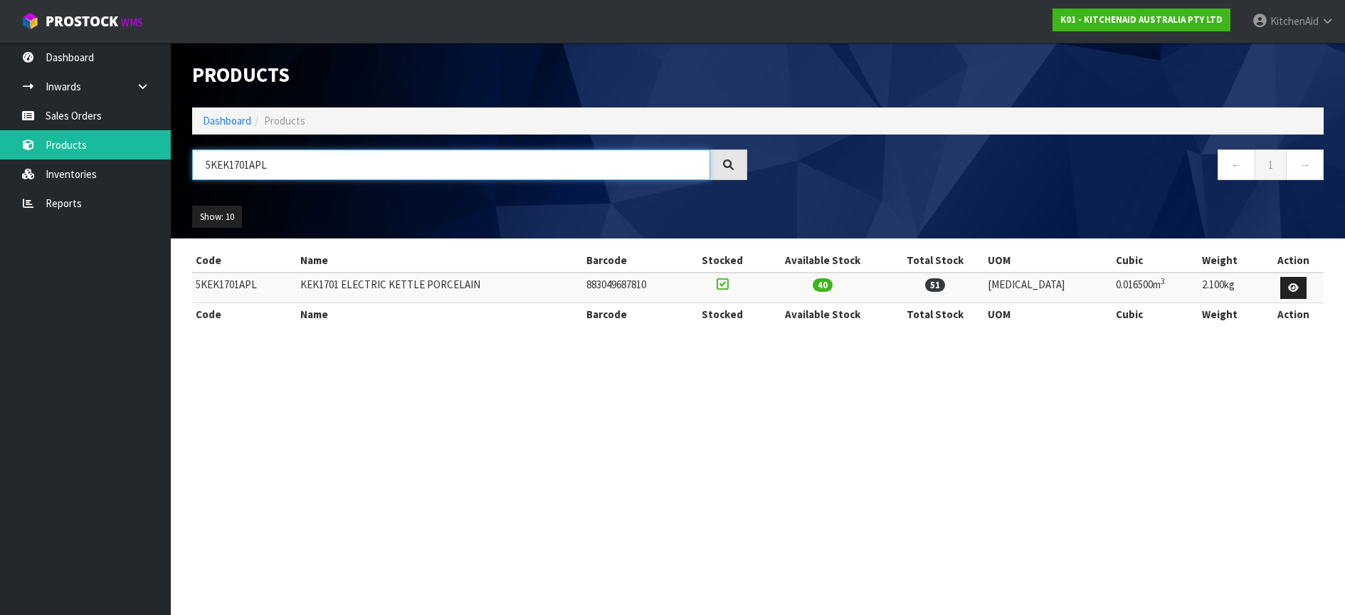
click at [226, 169] on input "5KEK1701APL" at bounding box center [451, 164] width 518 height 31
click at [231, 162] on input "5KEK1701APL" at bounding box center [451, 164] width 518 height 31
paste input "K5THSBP"
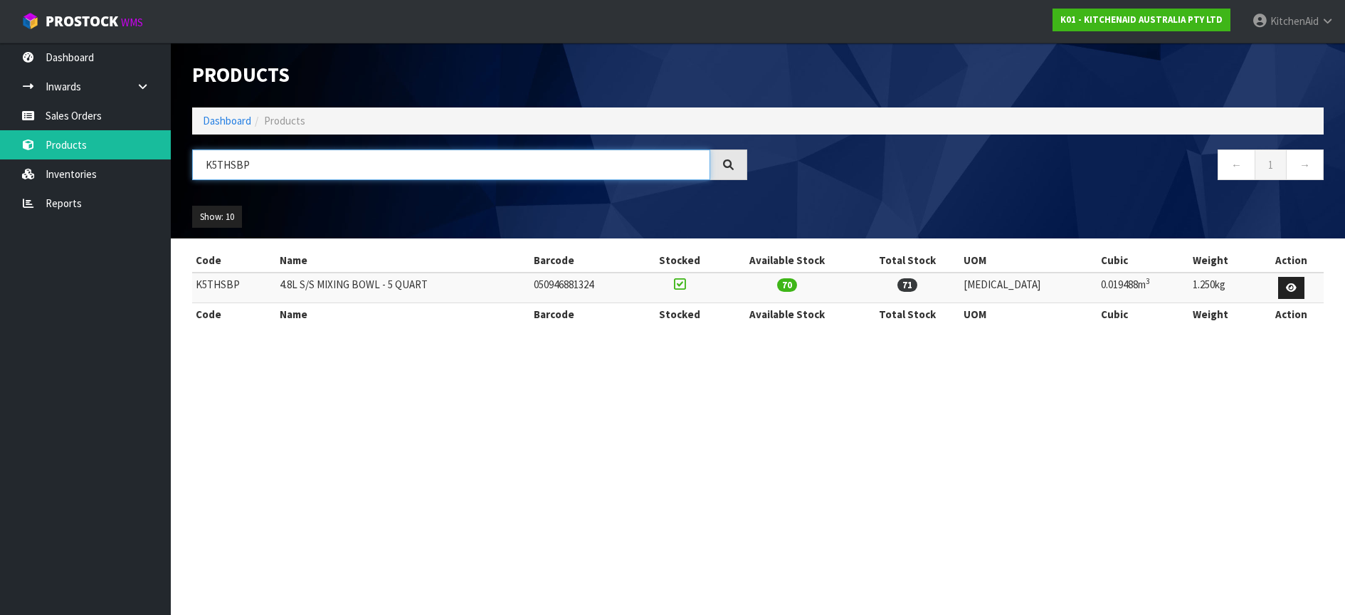
click at [211, 168] on input "K5THSBP" at bounding box center [451, 164] width 518 height 31
paste input "5KSM5THFBSS"
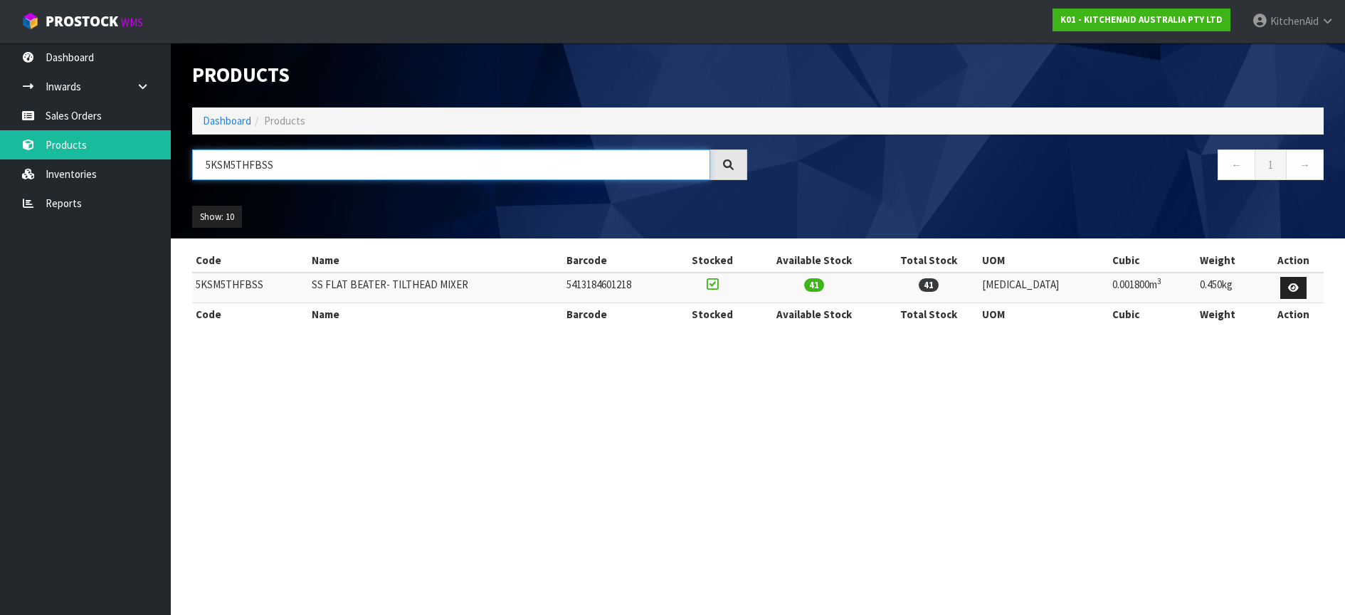
click at [236, 164] on input "5KSM5THFBSS" at bounding box center [451, 164] width 518 height 31
paste input "WWSS"
click at [249, 172] on input "5KSM5THWWSS" at bounding box center [451, 164] width 518 height 31
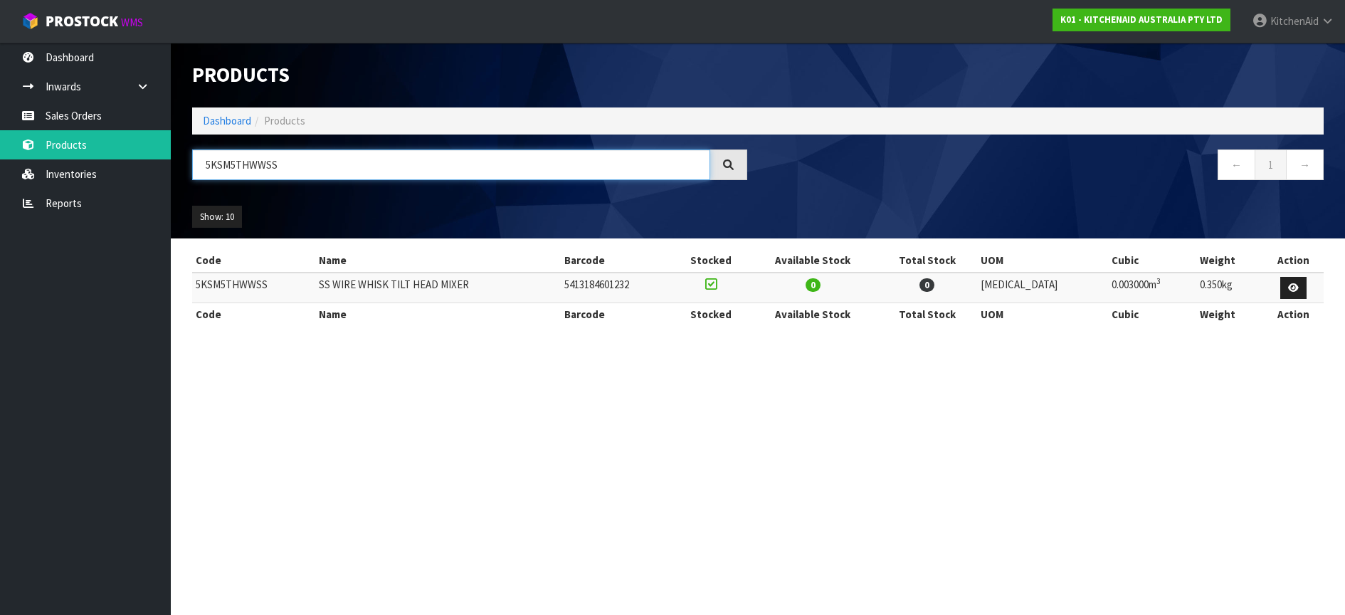
paste input "K45WW"
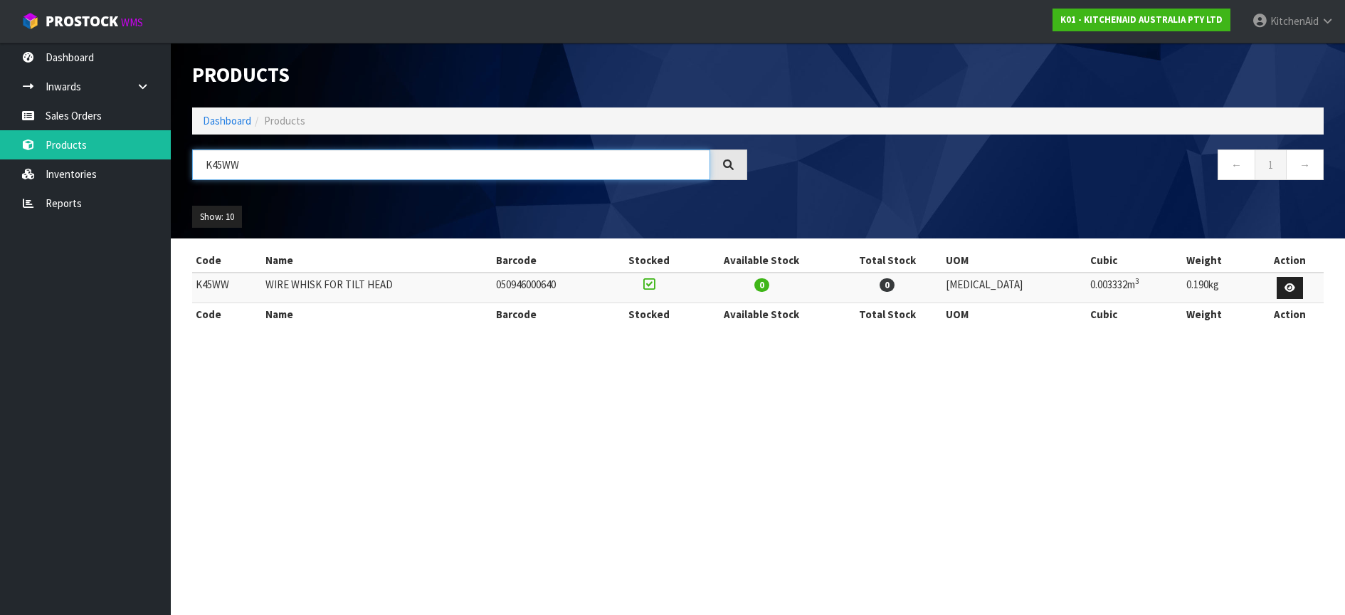
click at [221, 163] on input "K45WW" at bounding box center [451, 164] width 518 height 31
paste input "5THSBP"
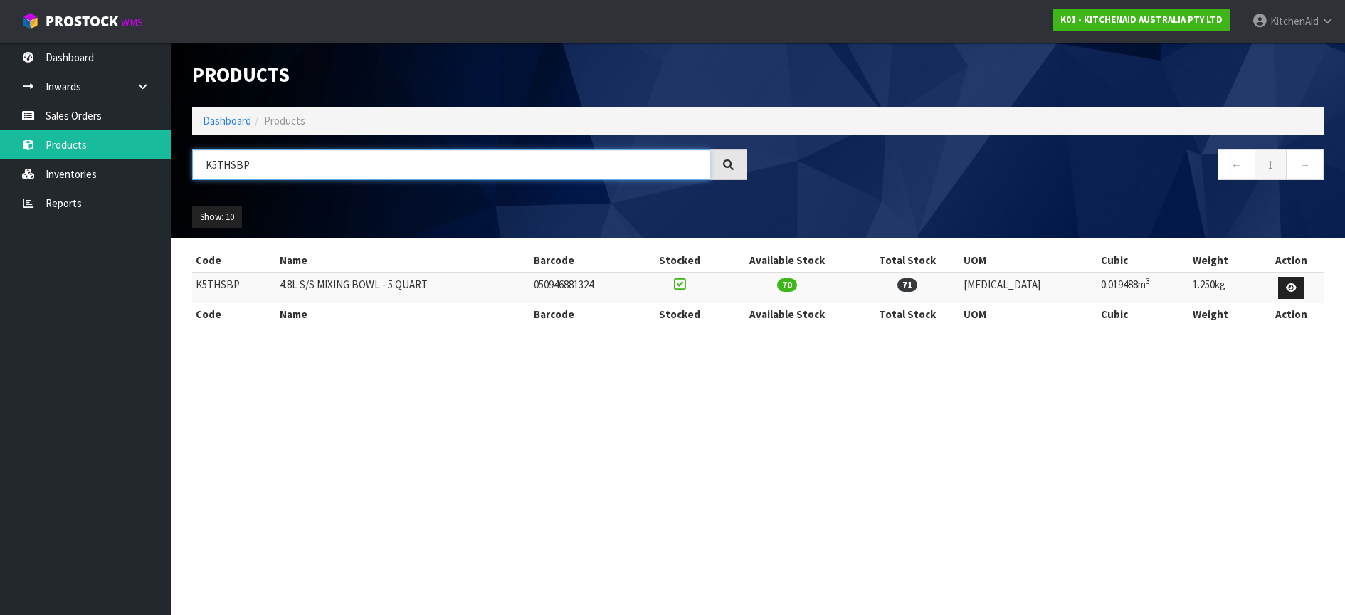
click at [225, 169] on input "K5THSBP" at bounding box center [451, 164] width 518 height 31
paste input "CB"
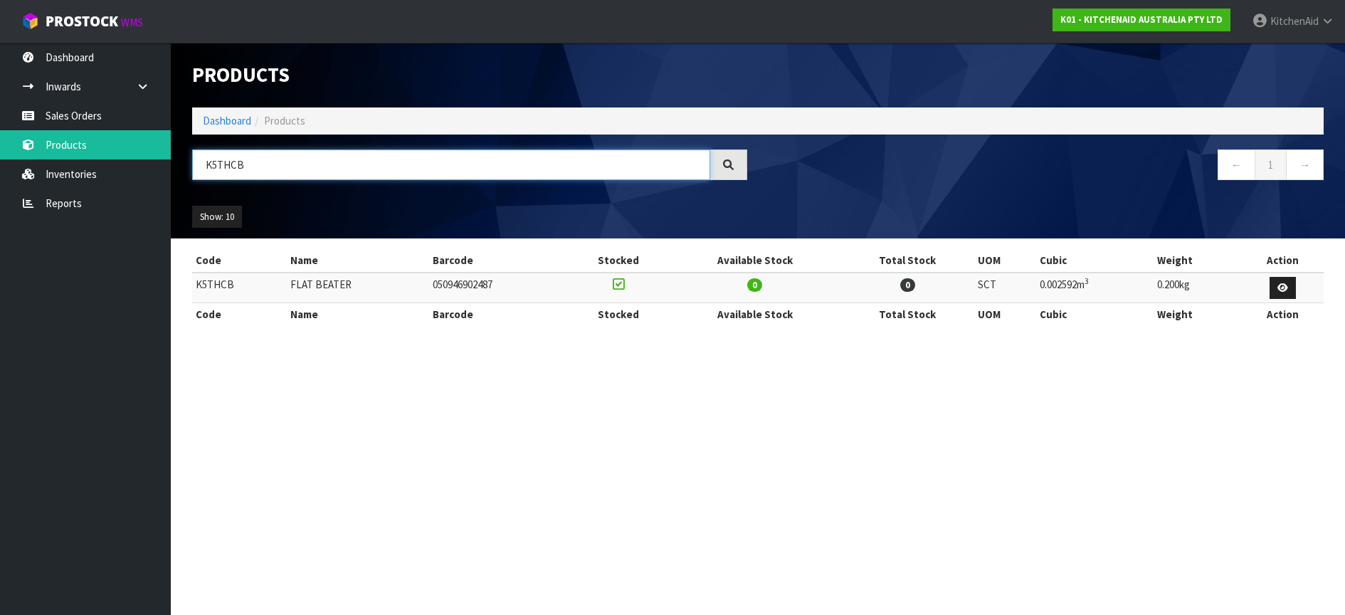
click at [221, 159] on input "K5THCB" at bounding box center [451, 164] width 518 height 31
paste input "SMC7QEW"
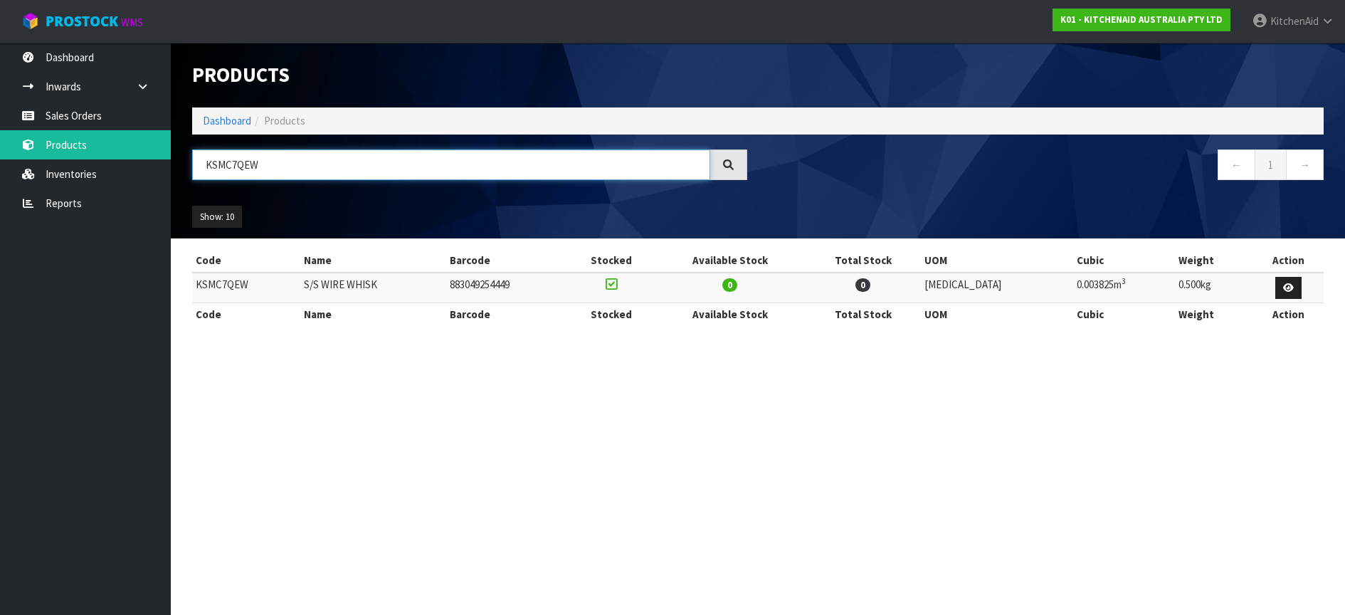
type input "KSMC7QEW"
